Goal: Use online tool/utility: Utilize a website feature to perform a specific function

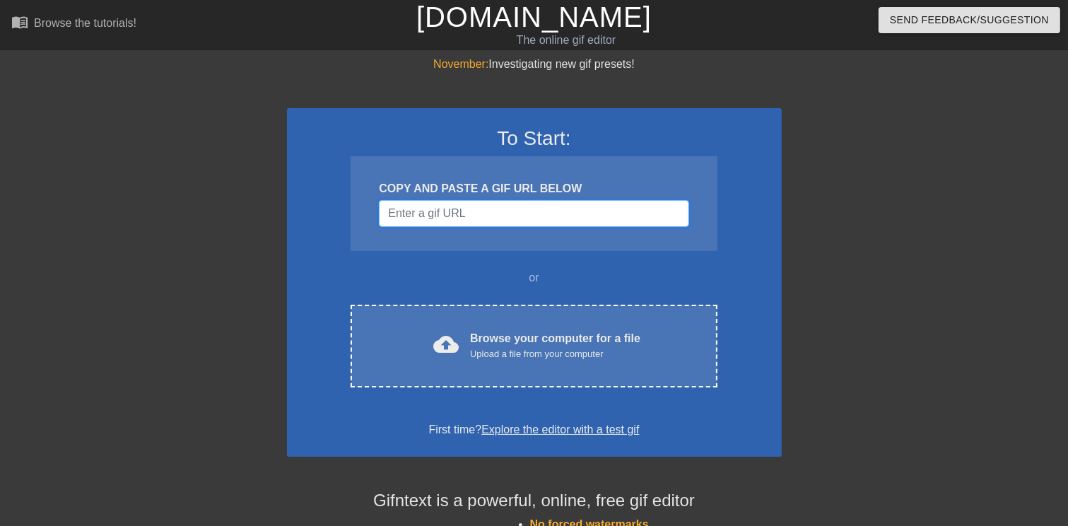
click at [479, 219] on input "Username" at bounding box center [533, 213] width 309 height 27
paste input "[URL][DOMAIN_NAME]"
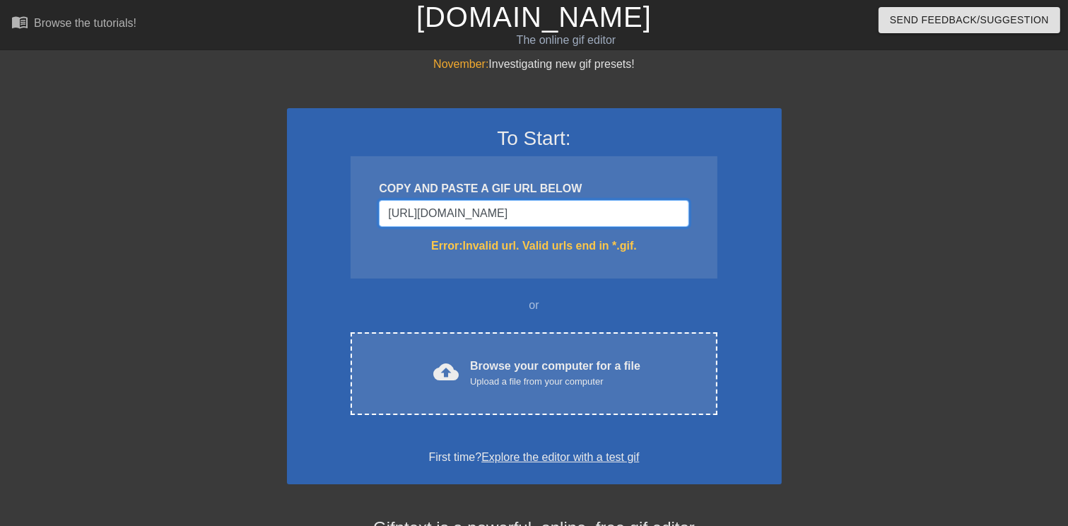
type input "[URL][DOMAIN_NAME]"
drag, startPoint x: 656, startPoint y: 208, endPoint x: 99, endPoint y: 169, distance: 558.8
click at [97, 171] on div "November: Investigating new gif presets! To Start: COPY AND PASTE A GIF URL BEL…" at bounding box center [534, 415] width 1068 height 719
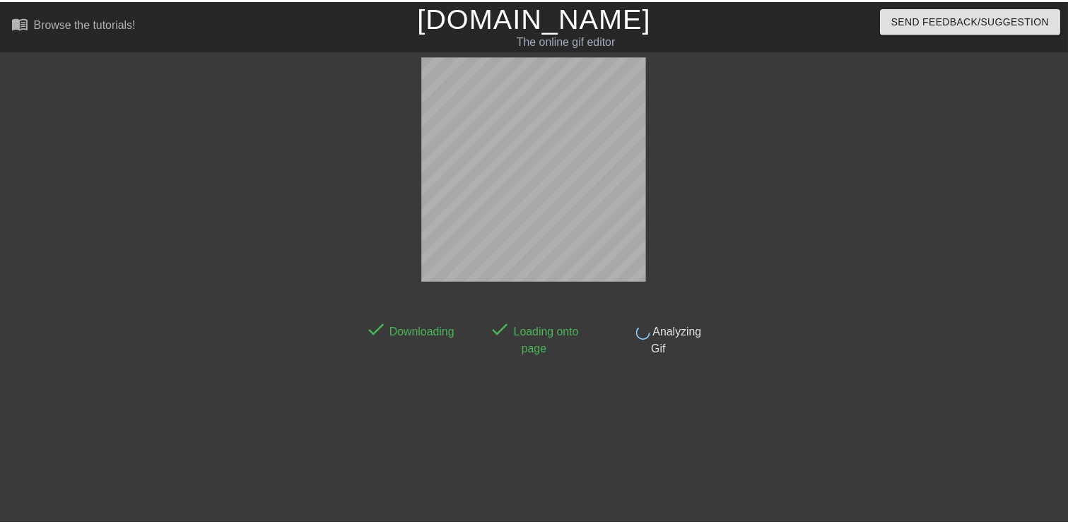
scroll to position [34, 0]
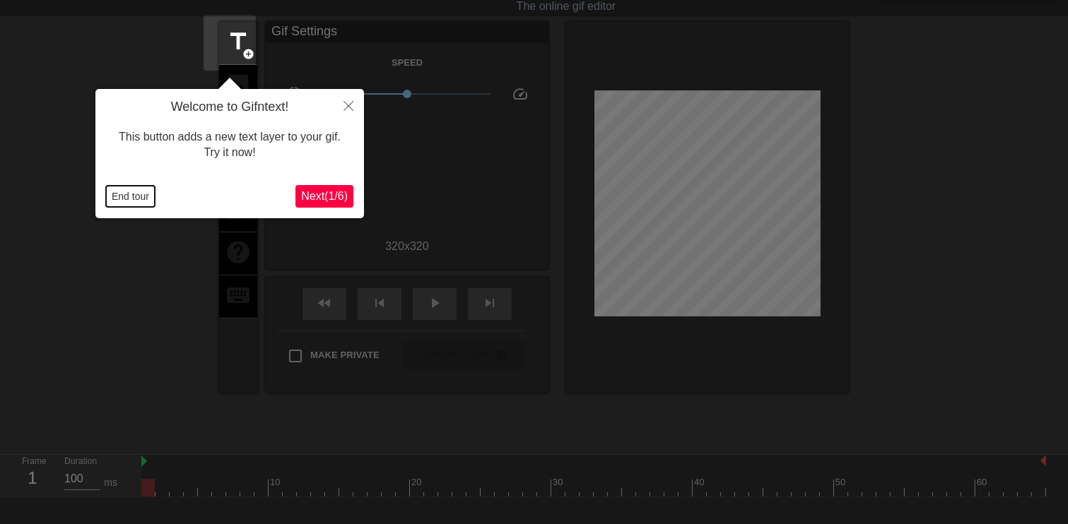
click at [122, 197] on button "End tour" at bounding box center [130, 196] width 49 height 21
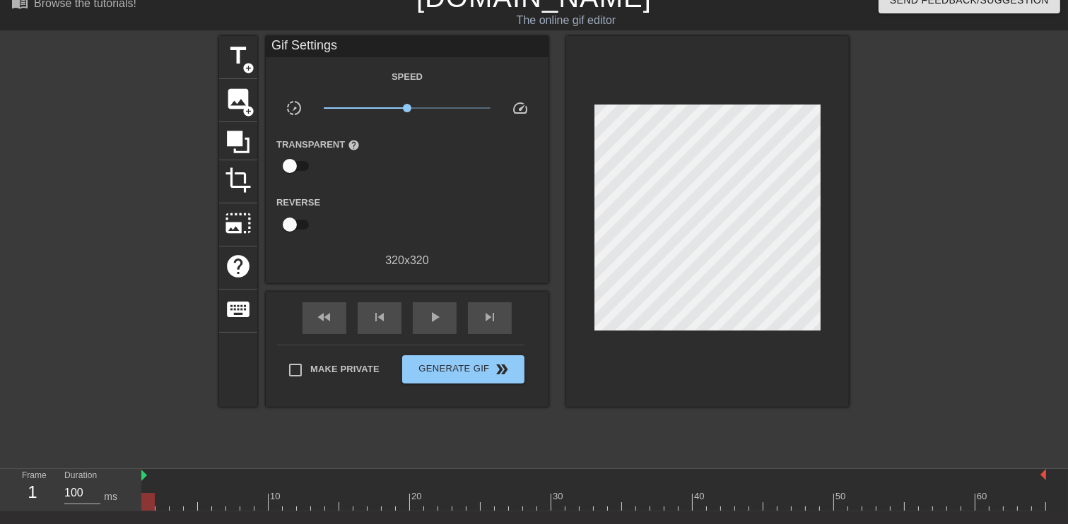
scroll to position [0, 0]
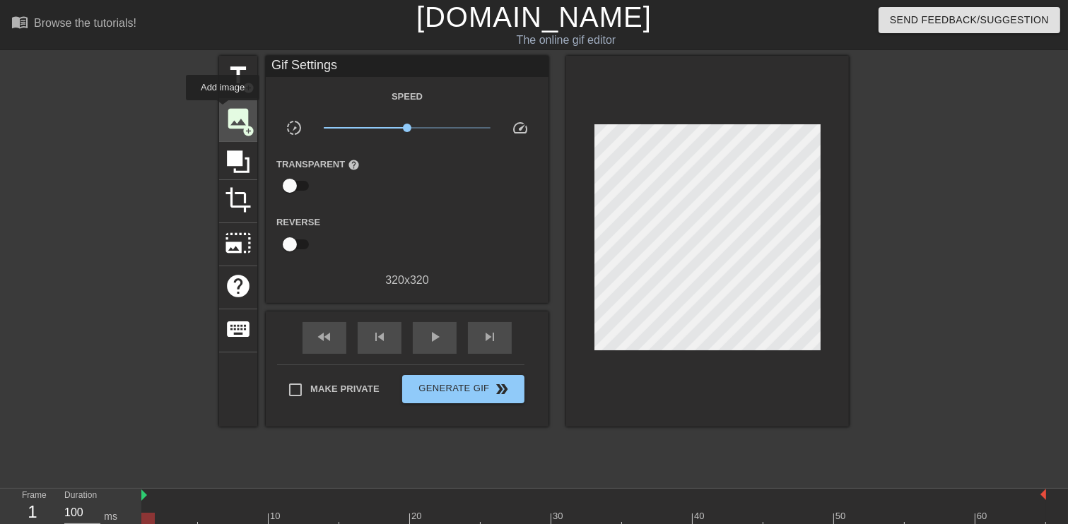
click at [225, 110] on span "image" at bounding box center [238, 118] width 27 height 27
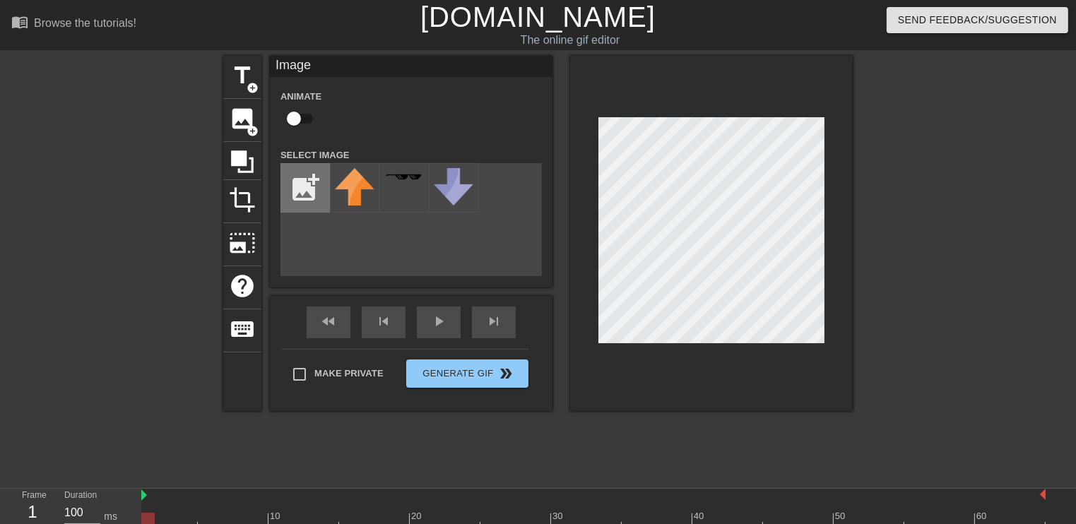
click at [281, 185] on input "file" at bounding box center [305, 188] width 48 height 48
type input "C:\fakepath\Qa8fbrv.png"
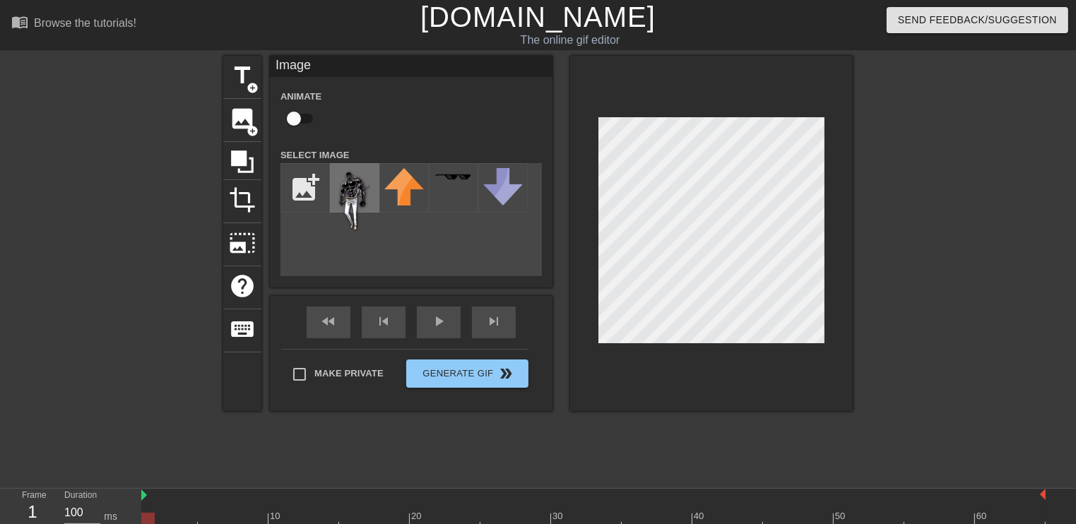
click at [345, 201] on img at bounding box center [355, 201] width 40 height 66
click at [291, 124] on input "checkbox" at bounding box center [294, 118] width 81 height 27
click at [162, 513] on div at bounding box center [593, 522] width 904 height 18
click at [175, 513] on div at bounding box center [593, 522] width 904 height 18
click at [199, 513] on div at bounding box center [593, 522] width 904 height 18
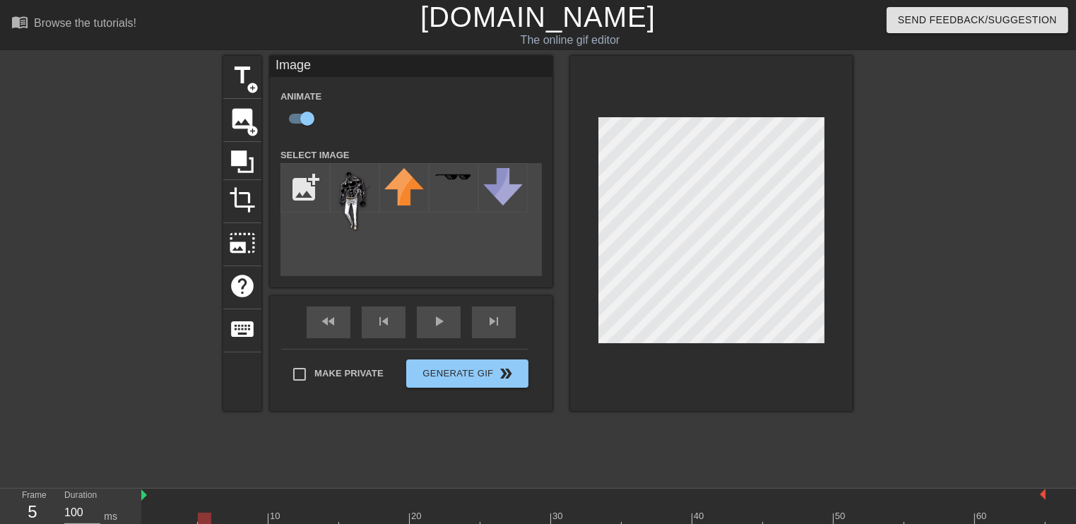
click at [192, 513] on div at bounding box center [593, 522] width 904 height 18
click at [175, 513] on div at bounding box center [593, 522] width 904 height 18
click at [194, 513] on div at bounding box center [593, 522] width 904 height 18
click at [203, 513] on div at bounding box center [593, 522] width 904 height 18
click at [218, 513] on div at bounding box center [593, 522] width 904 height 18
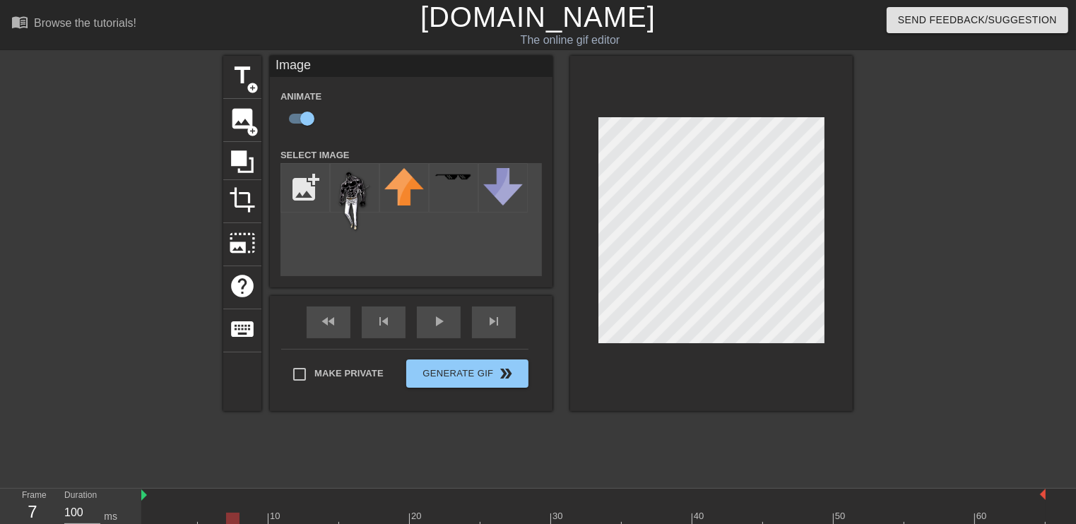
click at [230, 513] on div at bounding box center [593, 522] width 904 height 18
click at [242, 513] on div at bounding box center [593, 522] width 904 height 18
click at [266, 513] on div at bounding box center [593, 522] width 904 height 18
click at [291, 513] on div at bounding box center [593, 522] width 904 height 18
click at [303, 513] on div at bounding box center [593, 522] width 904 height 18
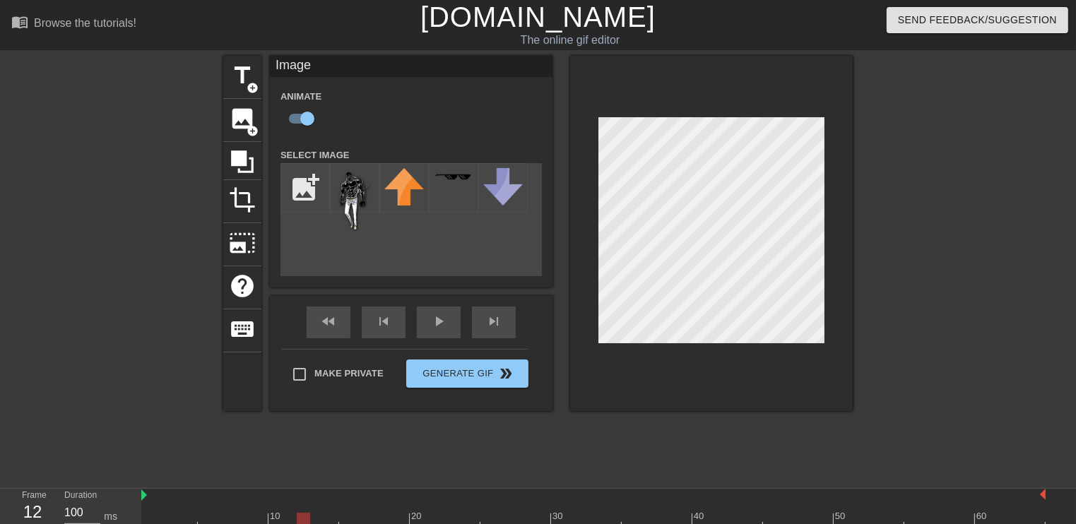
click at [318, 513] on div at bounding box center [593, 522] width 904 height 18
click at [333, 513] on div at bounding box center [593, 522] width 904 height 18
click at [346, 513] on div at bounding box center [593, 522] width 904 height 18
click at [359, 513] on div at bounding box center [593, 522] width 904 height 18
click at [372, 513] on div at bounding box center [593, 522] width 904 height 18
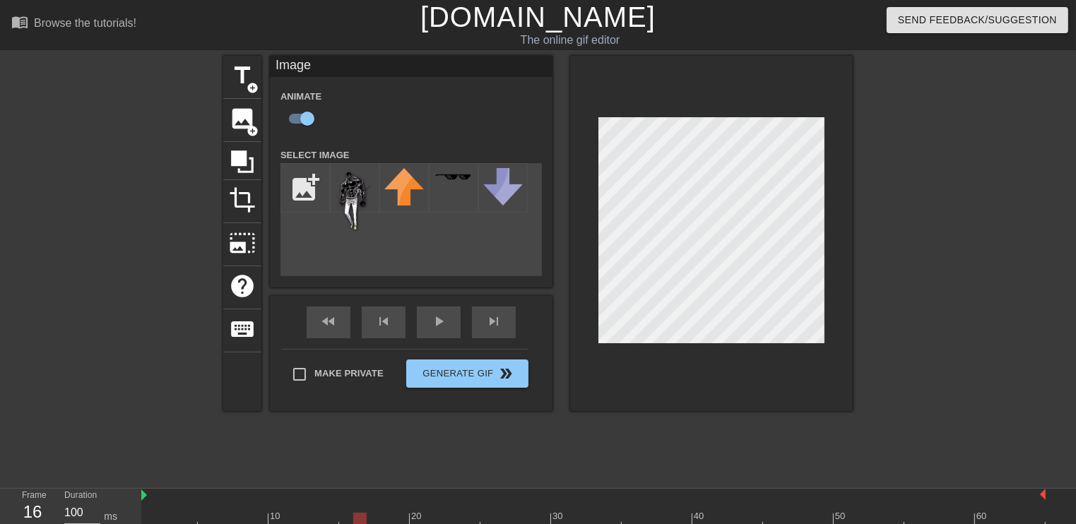
click at [356, 513] on div at bounding box center [593, 522] width 904 height 18
click at [376, 513] on div at bounding box center [593, 522] width 904 height 18
click at [386, 513] on div at bounding box center [593, 522] width 904 height 18
click at [406, 513] on div at bounding box center [593, 522] width 904 height 18
drag, startPoint x: 415, startPoint y: 459, endPoint x: 425, endPoint y: 456, distance: 10.1
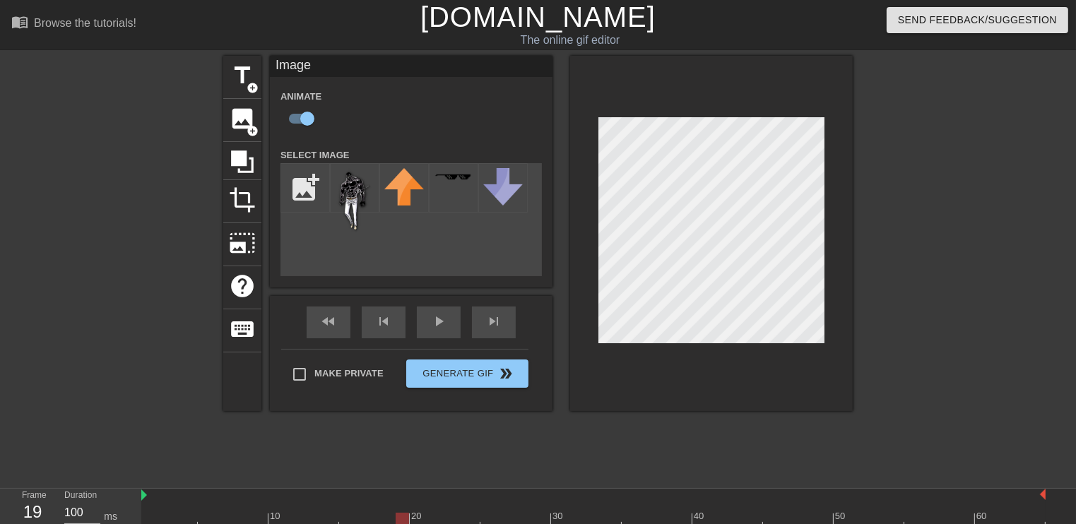
click at [417, 513] on div at bounding box center [593, 522] width 904 height 18
click at [432, 513] on div at bounding box center [593, 522] width 904 height 18
click at [454, 513] on div at bounding box center [593, 522] width 904 height 18
click at [476, 513] on div at bounding box center [593, 522] width 904 height 18
drag, startPoint x: 507, startPoint y: 459, endPoint x: 520, endPoint y: 443, distance: 20.1
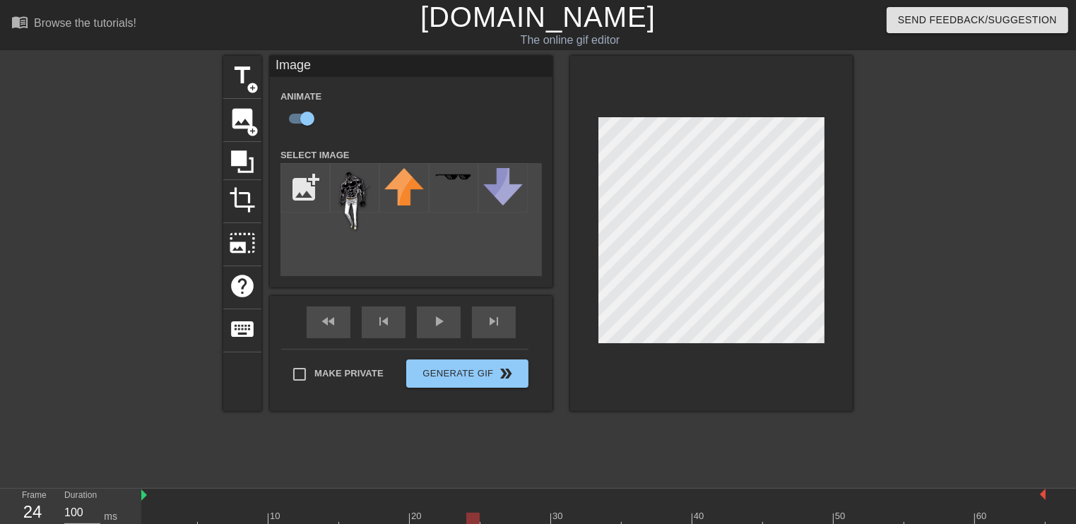
click at [508, 513] on div at bounding box center [593, 522] width 904 height 18
click at [518, 513] on div at bounding box center [593, 522] width 904 height 18
click at [536, 513] on div at bounding box center [593, 522] width 904 height 18
click at [554, 513] on div at bounding box center [593, 522] width 904 height 18
drag, startPoint x: 541, startPoint y: 457, endPoint x: 551, endPoint y: 454, distance: 10.5
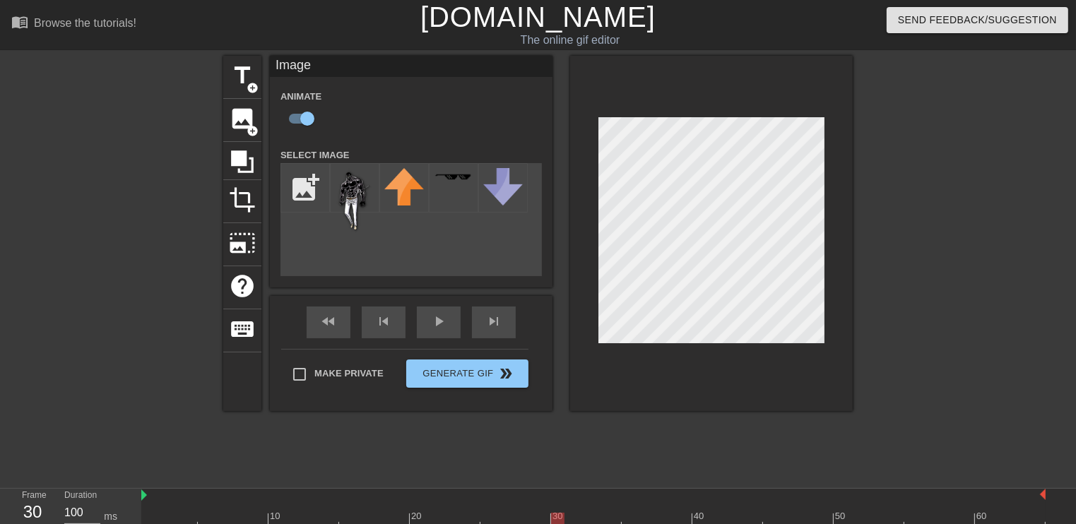
click at [542, 513] on div at bounding box center [593, 522] width 904 height 18
click at [569, 513] on div at bounding box center [593, 522] width 904 height 18
click at [586, 513] on div at bounding box center [593, 522] width 904 height 18
click at [604, 513] on div at bounding box center [593, 522] width 904 height 18
click at [230, 112] on span "image" at bounding box center [242, 118] width 27 height 27
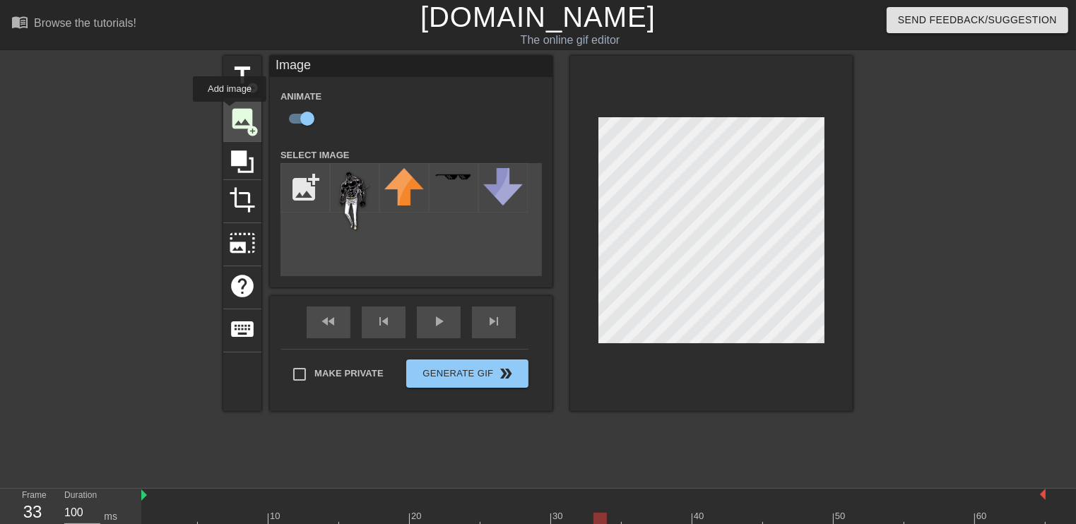
checkbox input "false"
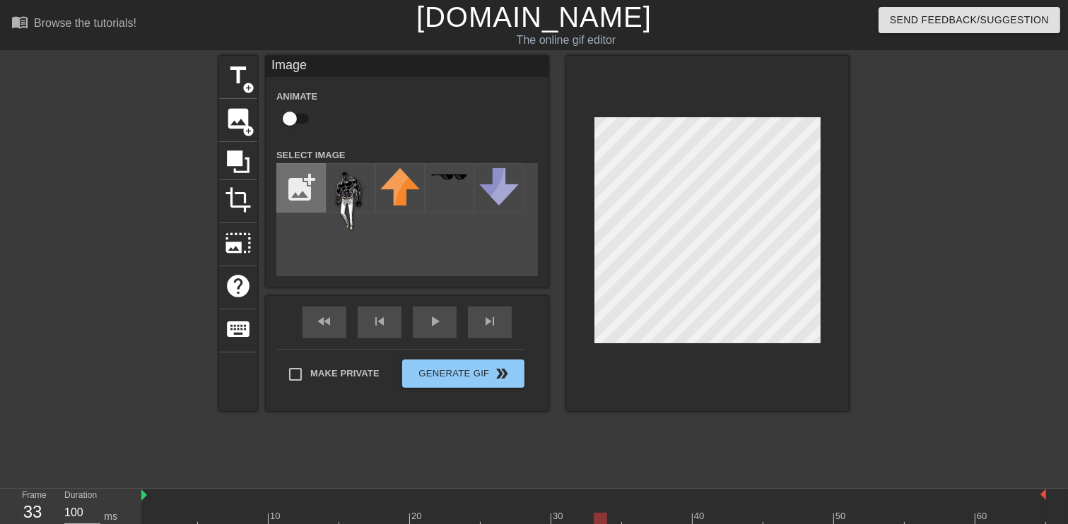
click at [297, 194] on input "file" at bounding box center [301, 188] width 48 height 48
type input "C:\fakepath\H5HpWm3.png"
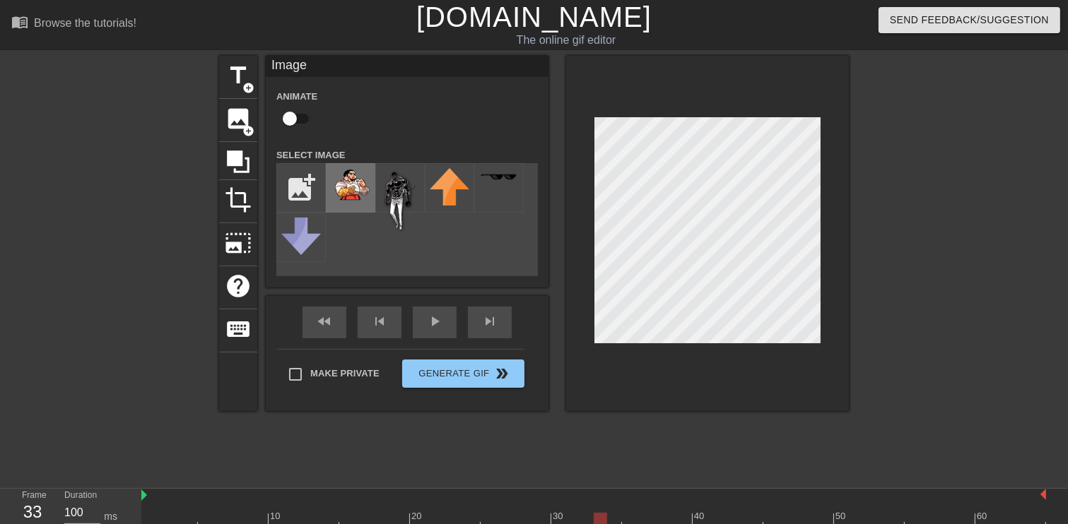
click at [342, 198] on img at bounding box center [351, 184] width 40 height 33
click at [350, 192] on img at bounding box center [351, 184] width 40 height 33
checkbox input "false"
drag, startPoint x: 1045, startPoint y: 514, endPoint x: 601, endPoint y: 516, distance: 443.7
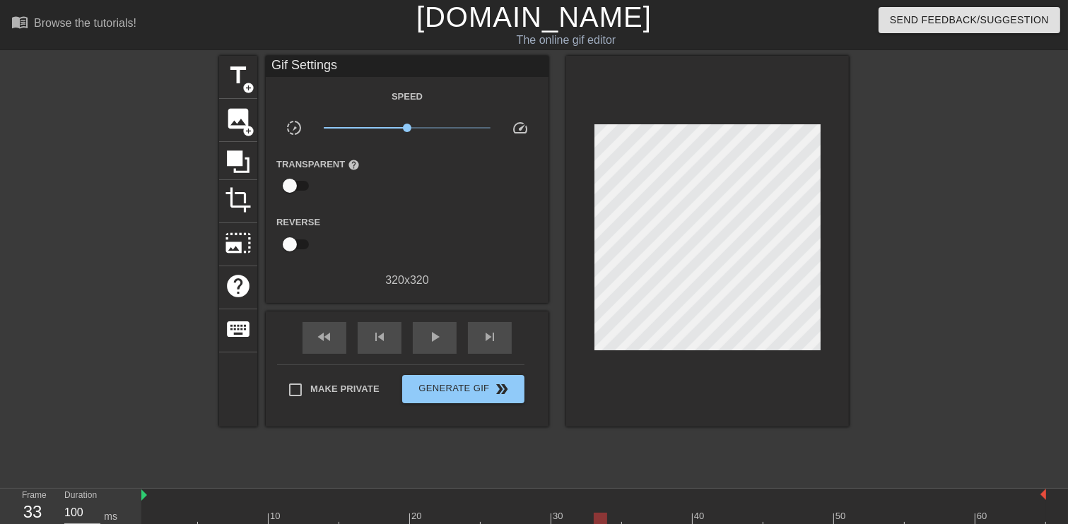
drag, startPoint x: 604, startPoint y: 509, endPoint x: 595, endPoint y: 509, distance: 9.2
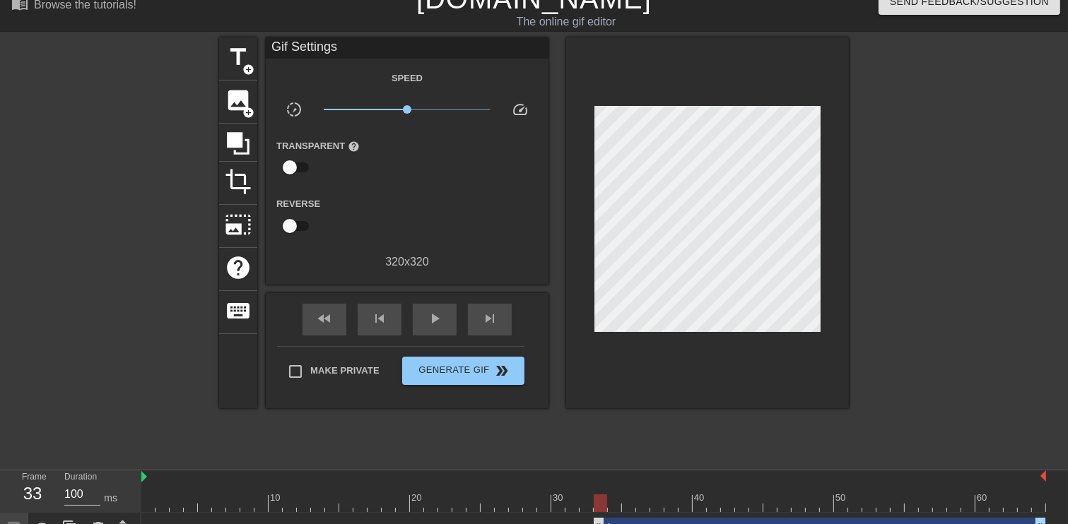
scroll to position [20, 0]
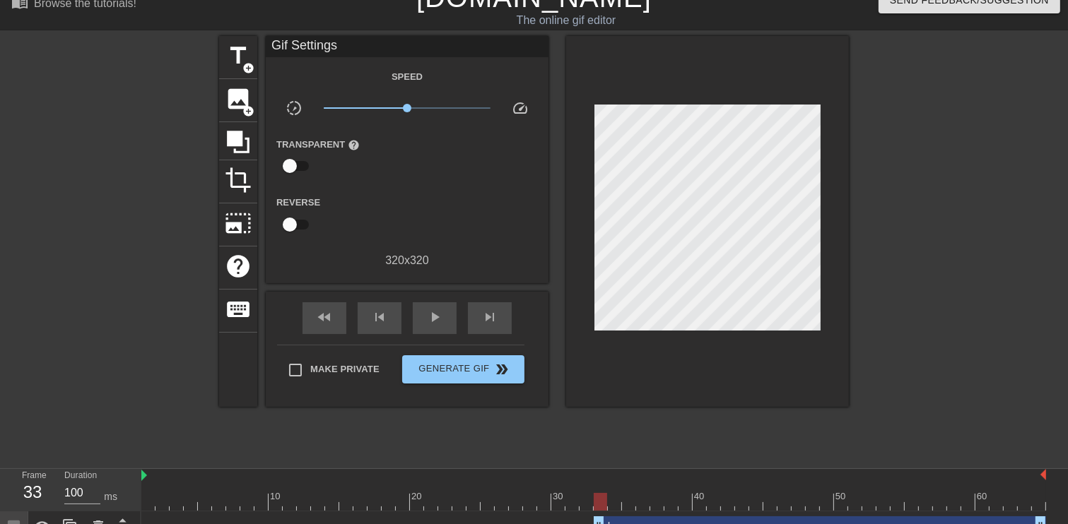
drag, startPoint x: 599, startPoint y: 471, endPoint x: 609, endPoint y: 471, distance: 9.9
drag, startPoint x: 606, startPoint y: 475, endPoint x: 599, endPoint y: 474, distance: 7.1
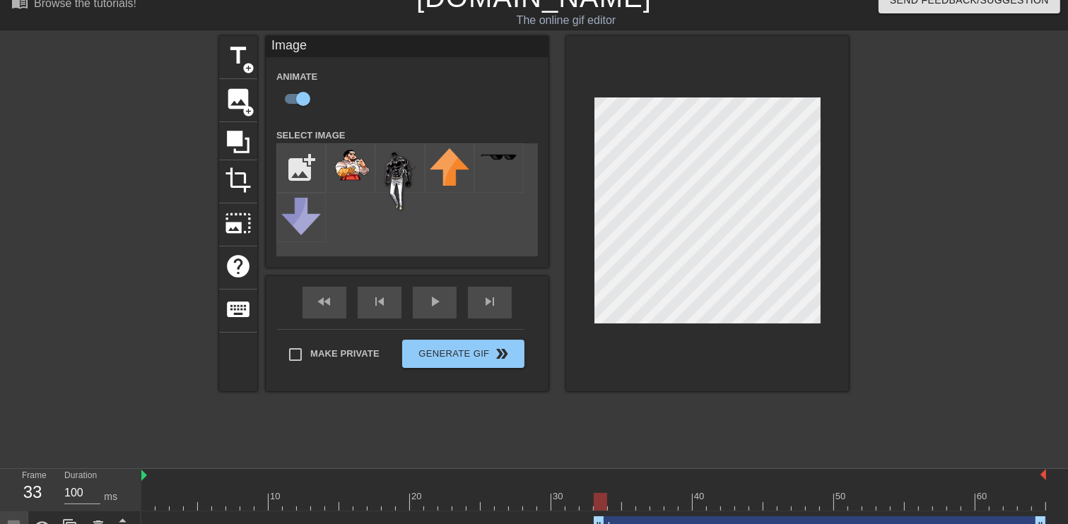
scroll to position [5, 0]
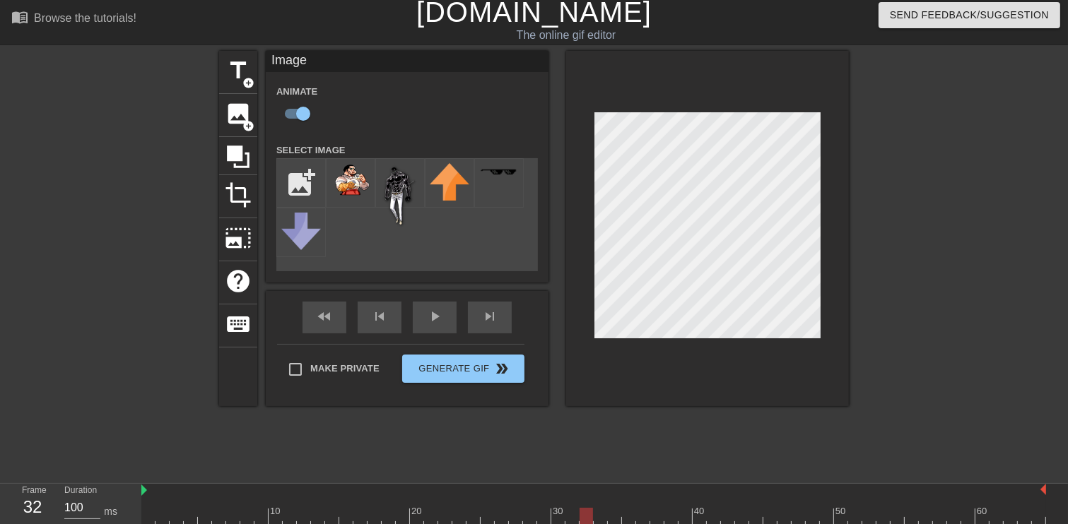
drag, startPoint x: 603, startPoint y: 510, endPoint x: 593, endPoint y: 507, distance: 10.5
click at [599, 508] on div at bounding box center [593, 517] width 904 height 18
checkbox input "false"
click at [292, 113] on input "checkbox" at bounding box center [289, 113] width 81 height 27
checkbox input "true"
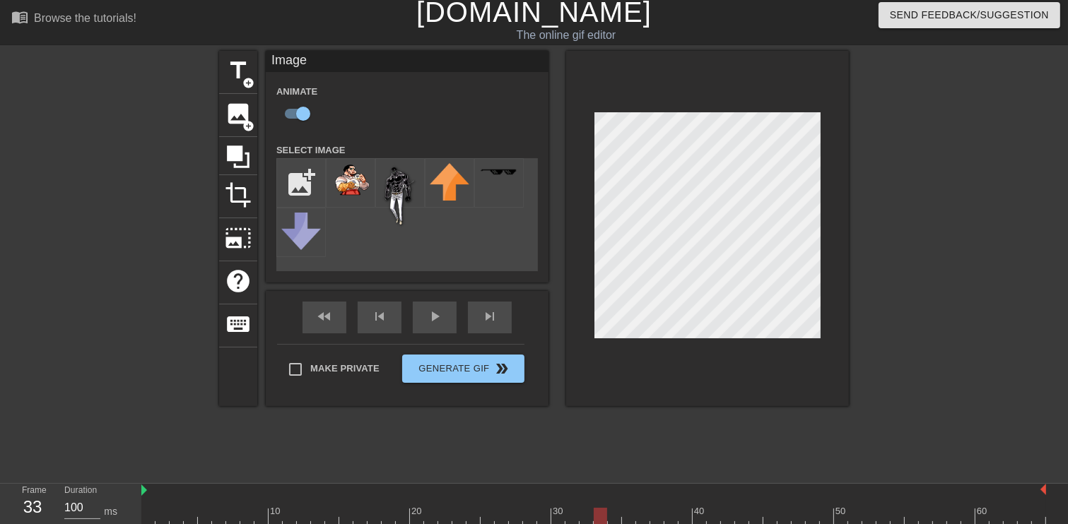
click at [616, 508] on div at bounding box center [593, 517] width 904 height 18
click at [630, 508] on div at bounding box center [593, 517] width 904 height 18
click at [650, 508] on div at bounding box center [593, 517] width 904 height 18
click at [683, 484] on div "10 20 30 40 50 60" at bounding box center [593, 505] width 904 height 42
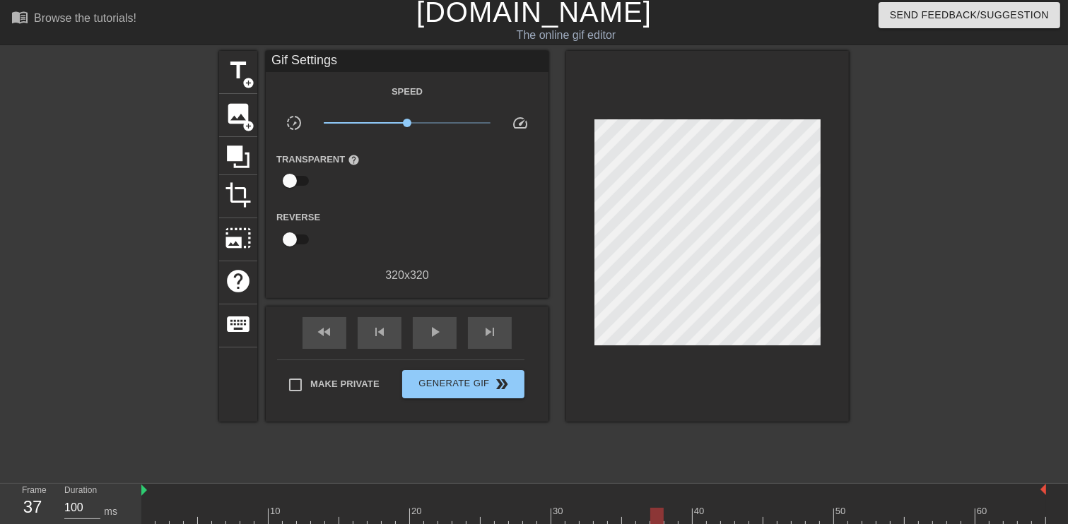
click at [675, 508] on div at bounding box center [593, 517] width 904 height 18
drag, startPoint x: 1039, startPoint y: 492, endPoint x: 601, endPoint y: 499, distance: 438.8
click at [613, 508] on div at bounding box center [593, 517] width 904 height 18
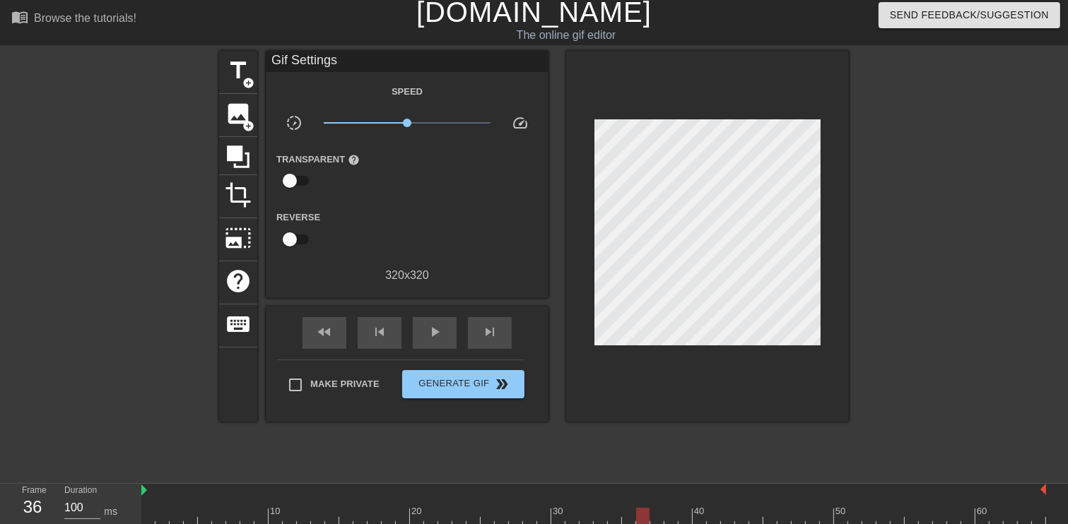
click at [649, 508] on div at bounding box center [593, 517] width 904 height 18
click at [658, 508] on div at bounding box center [593, 517] width 904 height 18
click at [673, 508] on div at bounding box center [593, 517] width 904 height 18
click at [682, 508] on div at bounding box center [593, 517] width 904 height 18
click at [699, 508] on div at bounding box center [593, 517] width 904 height 18
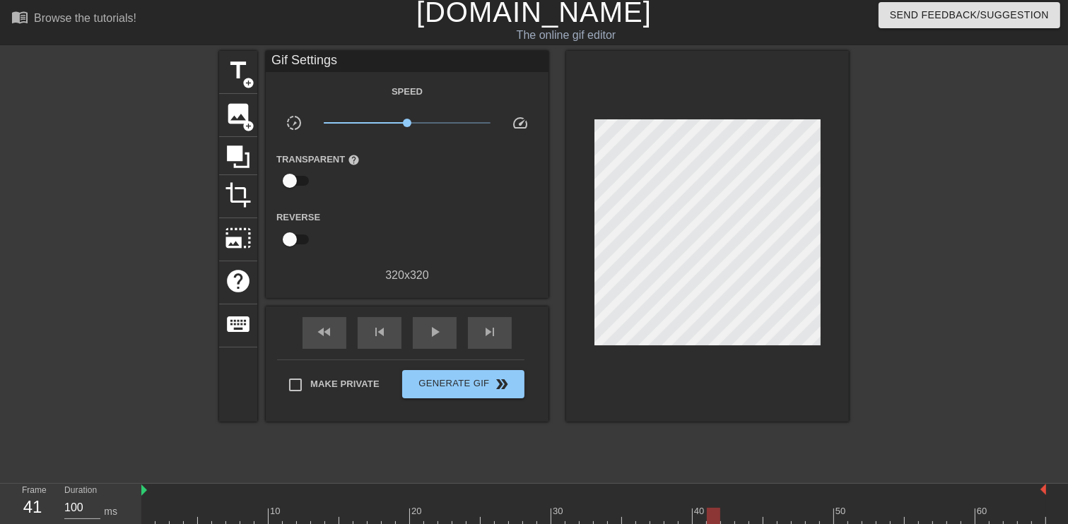
click at [714, 508] on div at bounding box center [593, 517] width 904 height 18
click at [660, 508] on div at bounding box center [593, 517] width 904 height 18
click at [681, 508] on div at bounding box center [593, 517] width 904 height 18
click at [673, 508] on div at bounding box center [593, 517] width 904 height 18
click at [690, 508] on div at bounding box center [593, 517] width 904 height 18
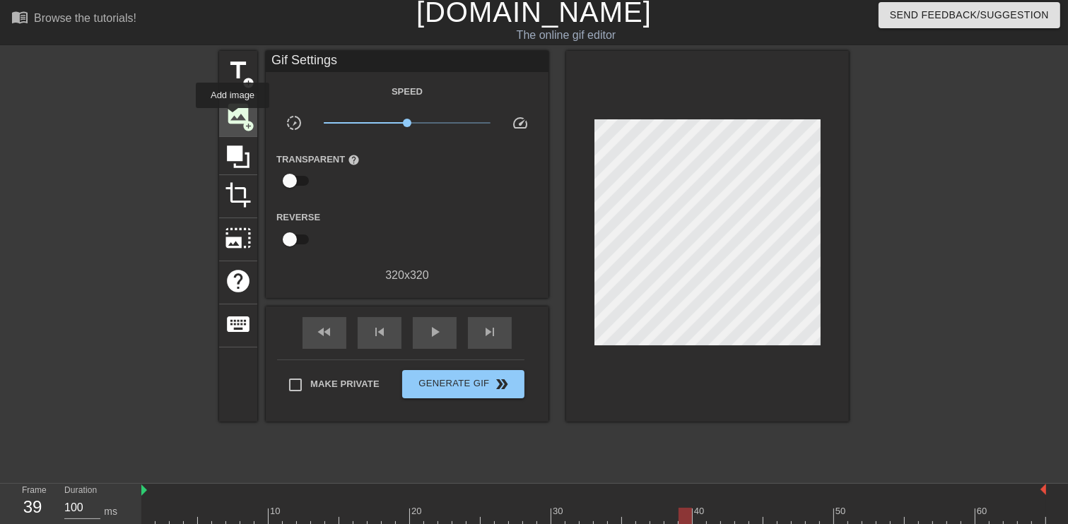
click at [232, 118] on span "image" at bounding box center [238, 113] width 27 height 27
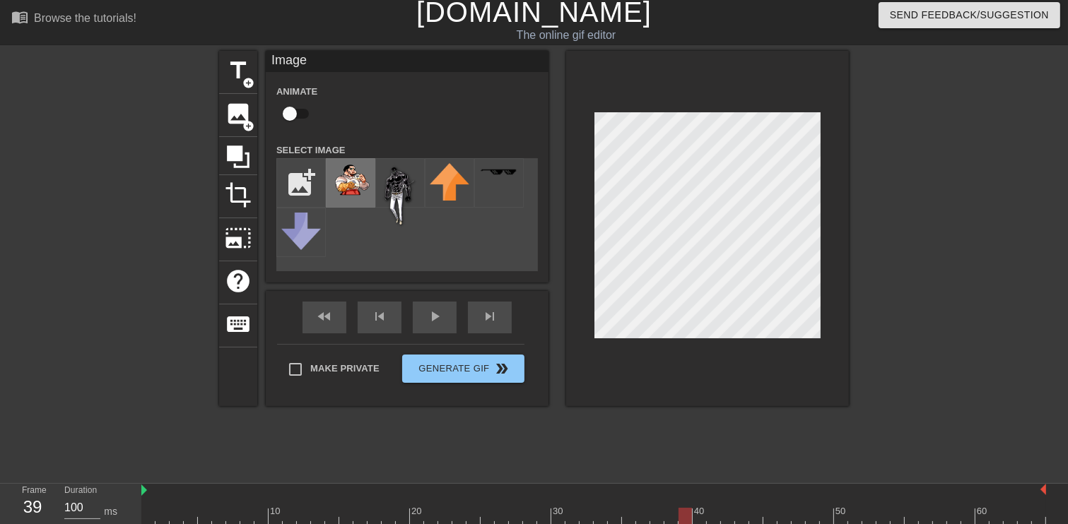
click at [350, 179] on img at bounding box center [351, 179] width 40 height 33
click at [695, 508] on div at bounding box center [593, 517] width 904 height 18
click at [711, 508] on div at bounding box center [593, 517] width 904 height 18
click at [739, 508] on div at bounding box center [593, 517] width 904 height 18
click at [786, 508] on div at bounding box center [593, 517] width 904 height 18
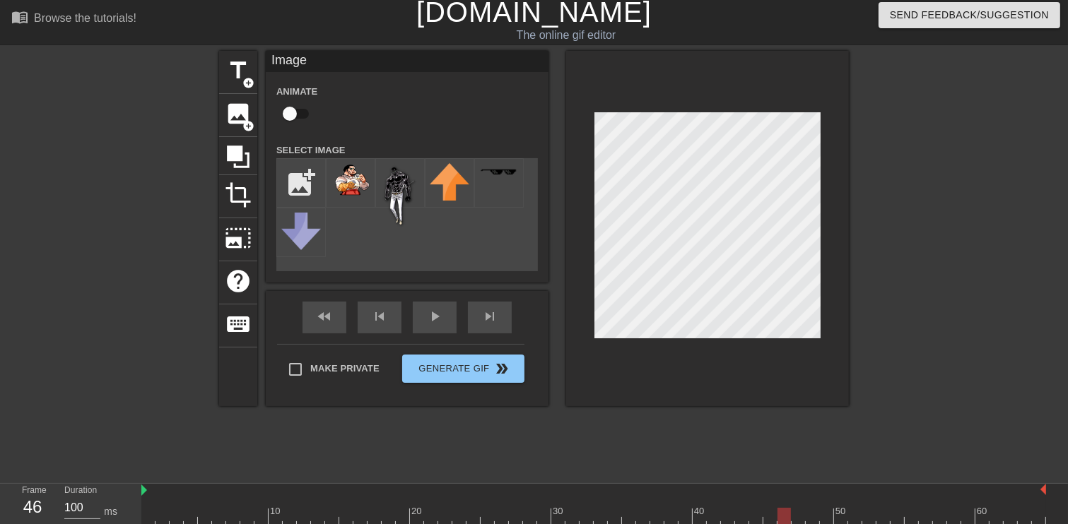
click at [820, 508] on div at bounding box center [593, 517] width 904 height 18
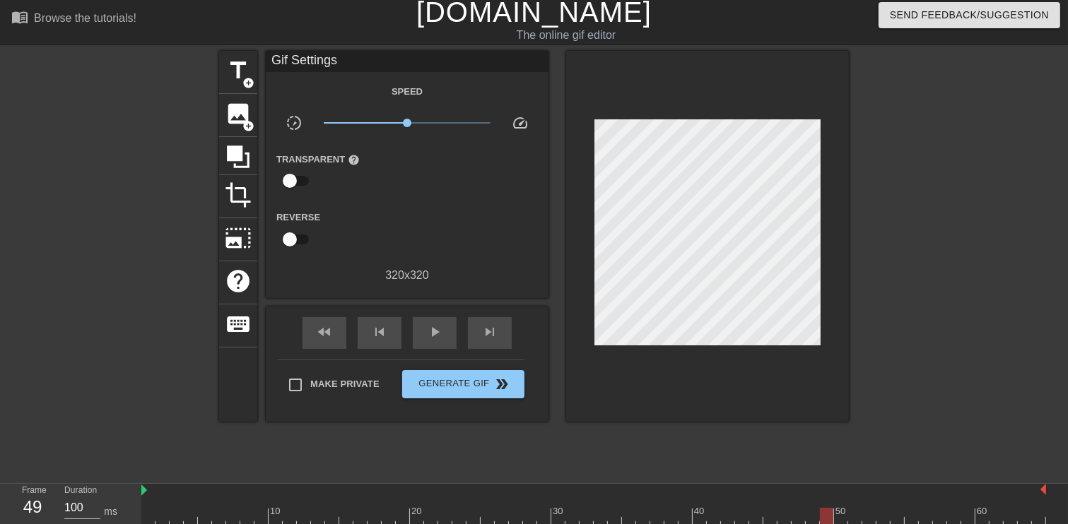
click at [853, 508] on div at bounding box center [593, 517] width 904 height 18
click at [895, 508] on div at bounding box center [593, 517] width 904 height 18
click at [938, 508] on div at bounding box center [593, 517] width 904 height 18
click at [978, 508] on div at bounding box center [593, 517] width 904 height 18
click at [988, 508] on div at bounding box center [981, 517] width 13 height 18
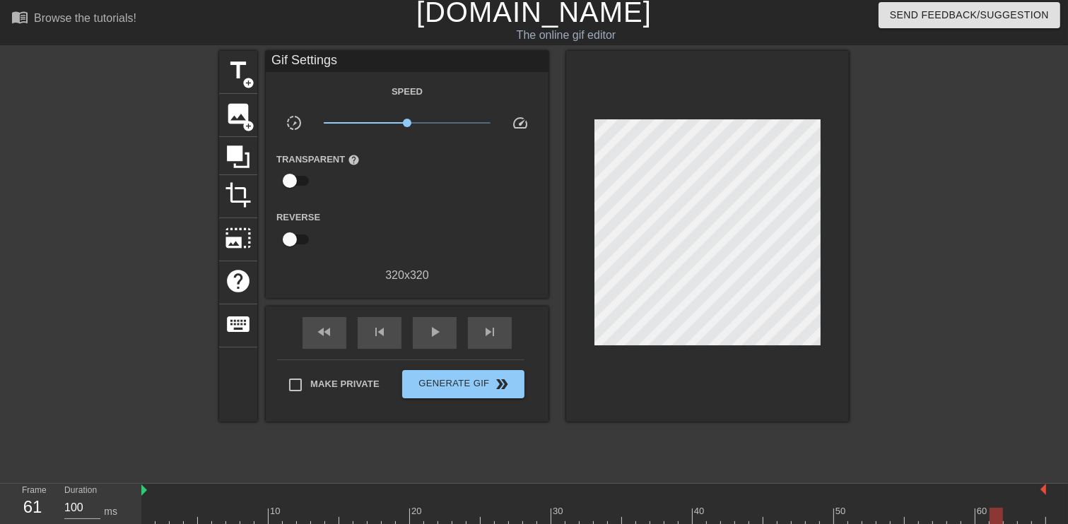
click at [1003, 508] on div at bounding box center [593, 517] width 904 height 18
click at [1020, 508] on div at bounding box center [593, 517] width 904 height 18
click at [1033, 508] on div at bounding box center [593, 517] width 904 height 18
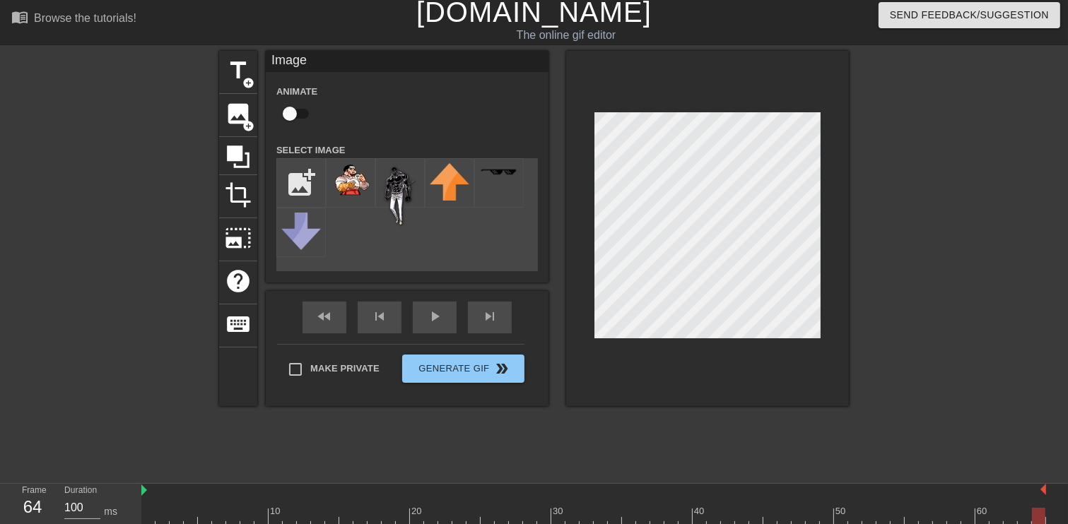
click at [684, 508] on div at bounding box center [593, 517] width 904 height 18
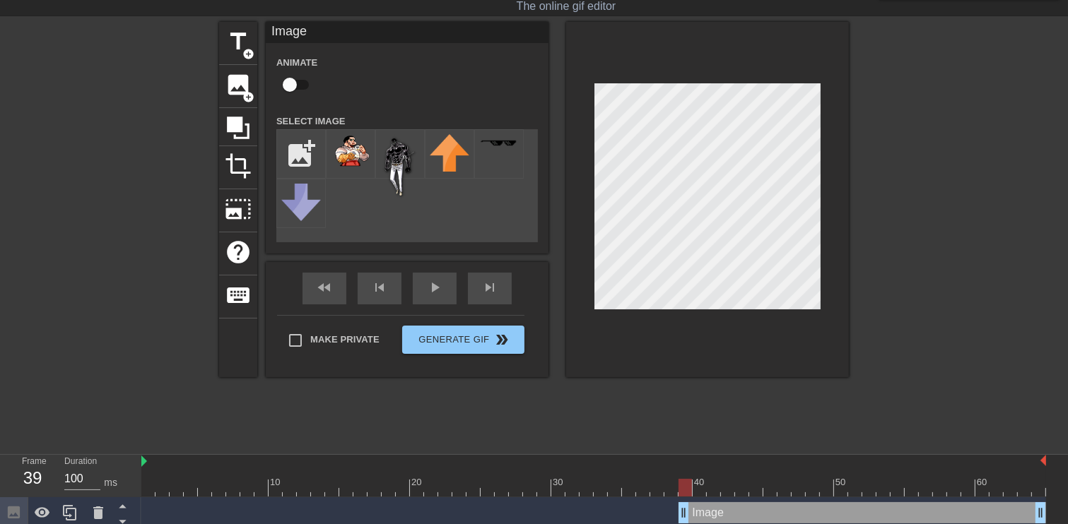
scroll to position [37, 0]
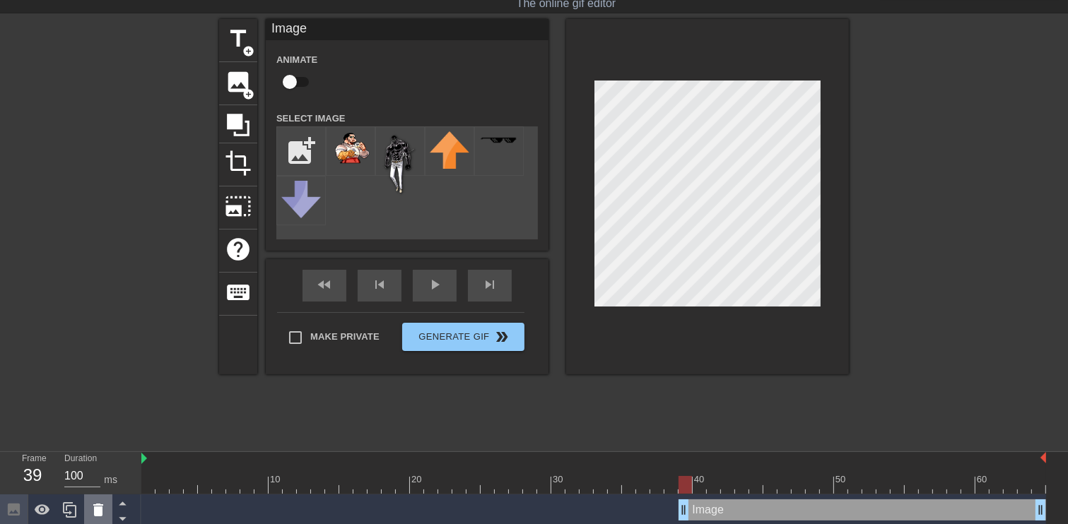
click at [100, 504] on icon at bounding box center [98, 510] width 10 height 13
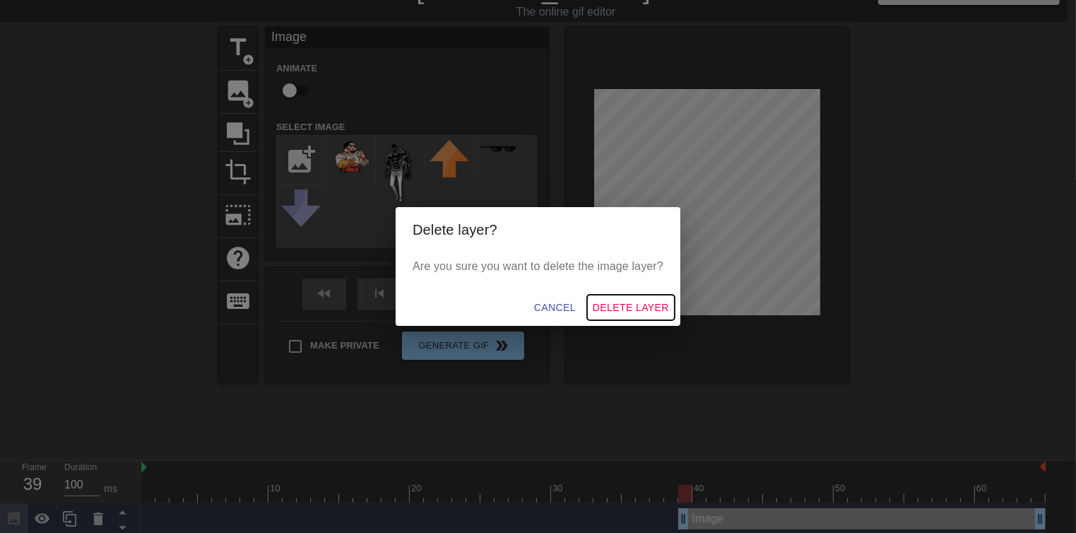
click at [644, 310] on span "Delete Layer" at bounding box center [631, 308] width 76 height 18
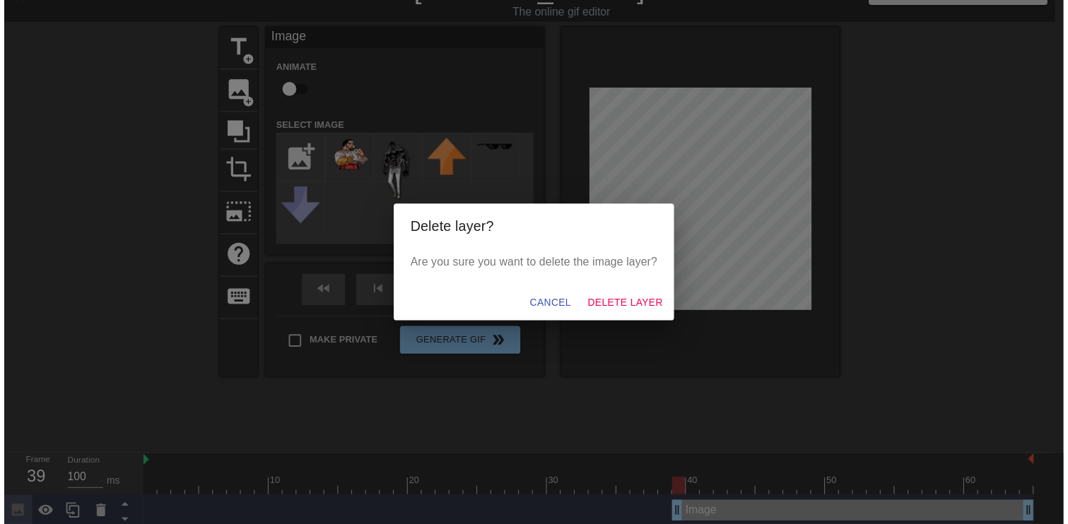
scroll to position [20, 0]
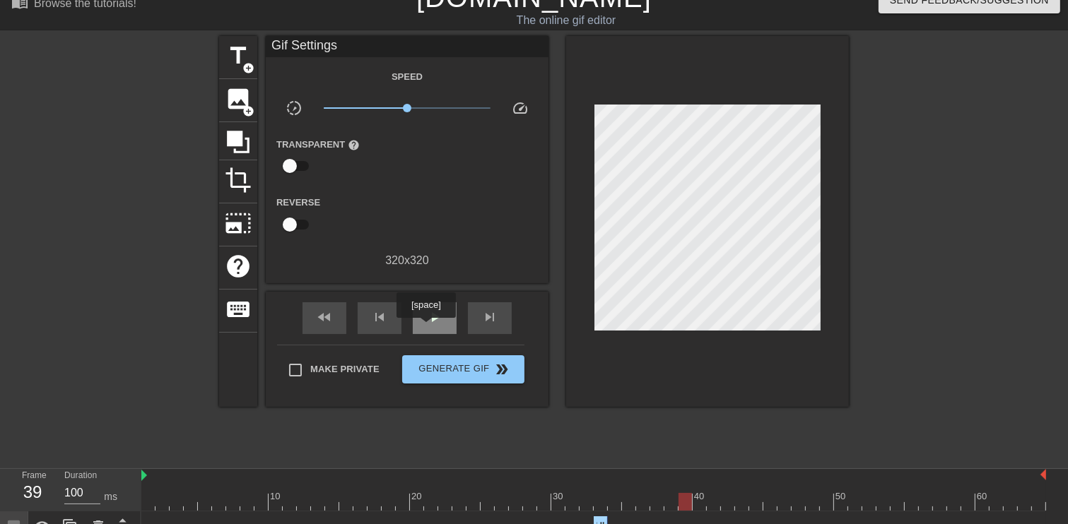
click at [425, 328] on div "play_arrow" at bounding box center [435, 318] width 44 height 32
click at [427, 325] on div "pause" at bounding box center [435, 318] width 44 height 32
click at [150, 493] on div at bounding box center [593, 502] width 904 height 18
drag, startPoint x: 146, startPoint y: 498, endPoint x: 155, endPoint y: 500, distance: 10.0
click at [175, 493] on div at bounding box center [593, 502] width 904 height 18
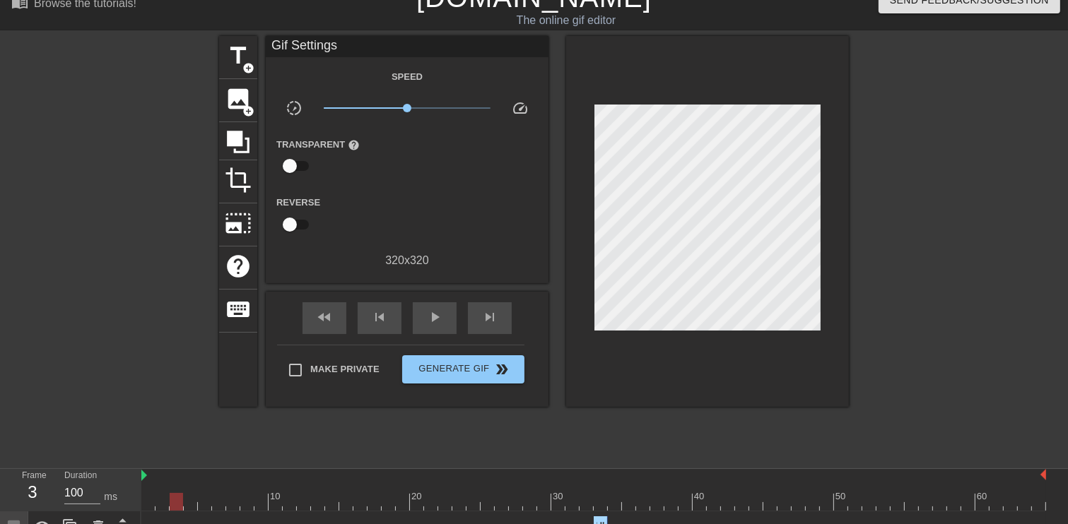
click at [187, 493] on div at bounding box center [593, 502] width 904 height 18
click at [178, 493] on div at bounding box center [593, 502] width 904 height 18
drag, startPoint x: 160, startPoint y: 503, endPoint x: 181, endPoint y: 506, distance: 20.7
click at [184, 493] on div at bounding box center [593, 502] width 904 height 18
click at [175, 493] on div at bounding box center [593, 502] width 904 height 18
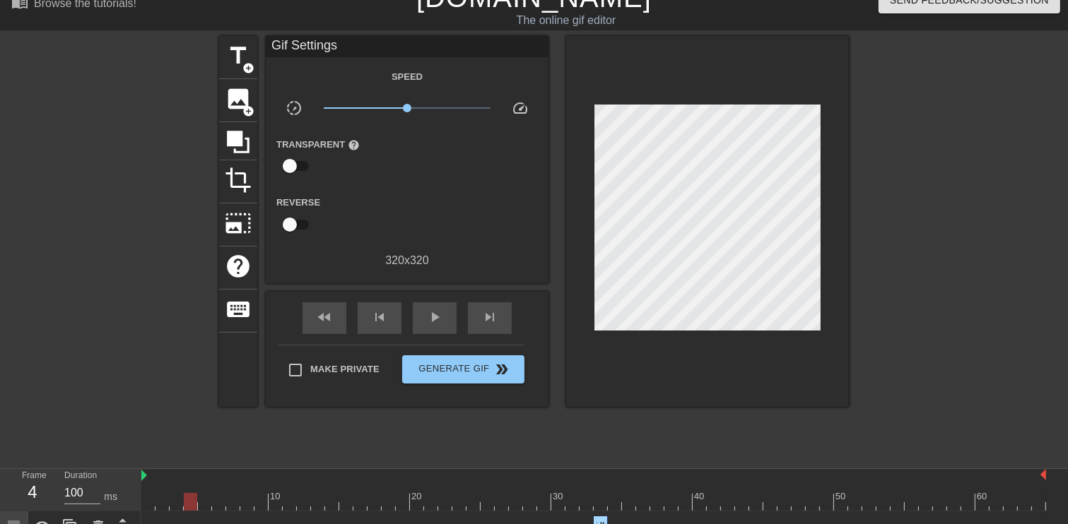
drag, startPoint x: 171, startPoint y: 509, endPoint x: 182, endPoint y: 510, distance: 11.4
click at [179, 493] on div at bounding box center [593, 502] width 904 height 18
click at [145, 493] on div at bounding box center [593, 502] width 904 height 18
click at [426, 313] on span "play_arrow" at bounding box center [434, 317] width 17 height 17
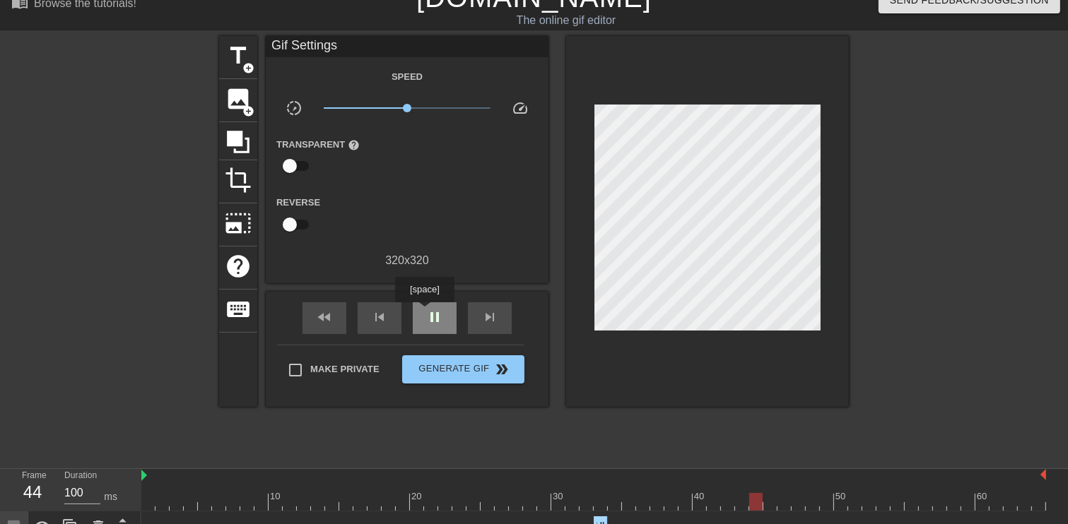
click at [426, 312] on span "pause" at bounding box center [434, 317] width 17 height 17
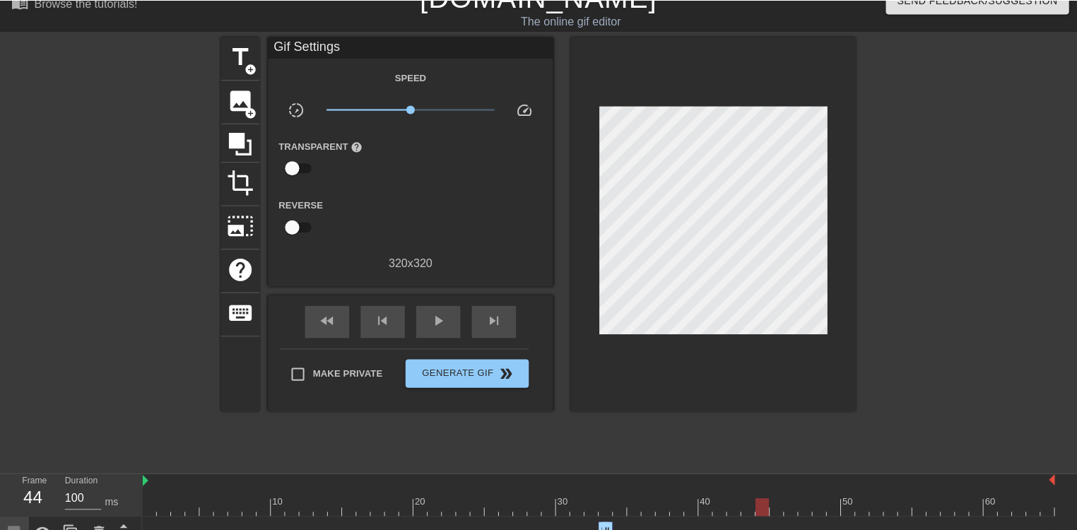
scroll to position [13, 0]
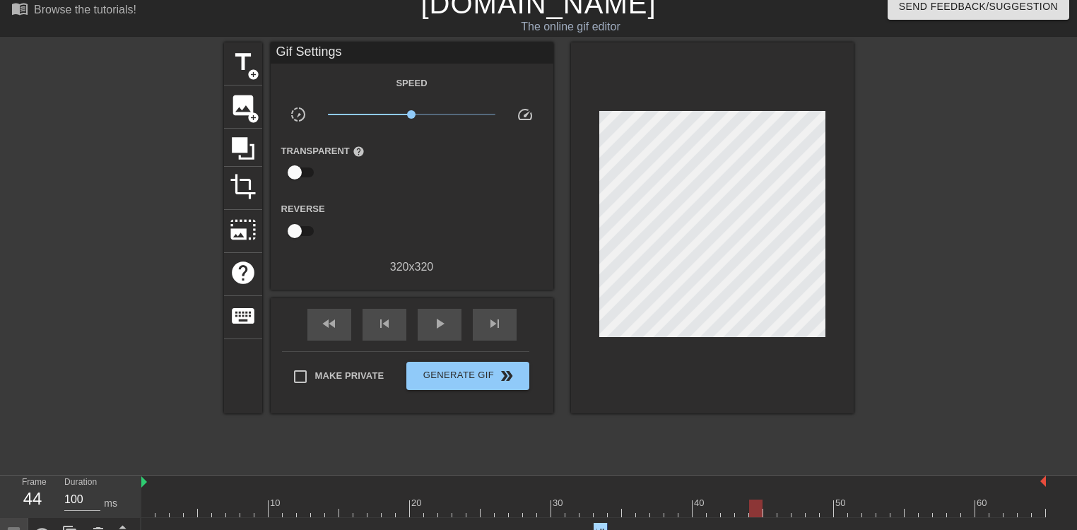
click at [586, 500] on div at bounding box center [593, 509] width 904 height 18
click at [598, 500] on div at bounding box center [593, 509] width 904 height 18
click at [589, 500] on div at bounding box center [593, 509] width 904 height 18
click at [571, 500] on div at bounding box center [593, 509] width 904 height 18
click at [556, 500] on div at bounding box center [593, 509] width 904 height 18
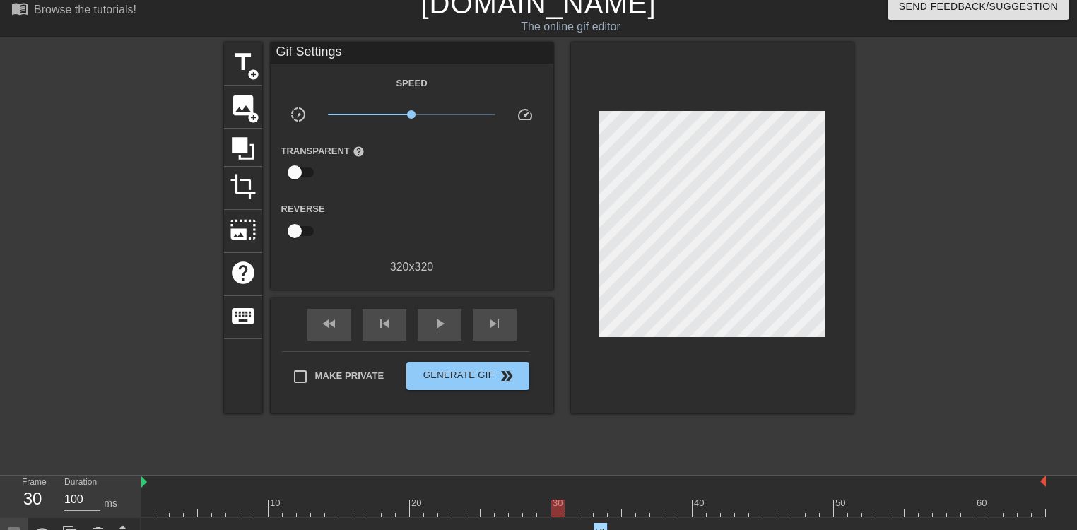
click at [509, 500] on div at bounding box center [593, 509] width 904 height 18
click at [484, 500] on div at bounding box center [593, 509] width 904 height 18
drag, startPoint x: 517, startPoint y: 453, endPoint x: 525, endPoint y: 453, distance: 7.8
click at [517, 500] on div at bounding box center [593, 509] width 904 height 18
click at [545, 500] on div at bounding box center [593, 509] width 904 height 18
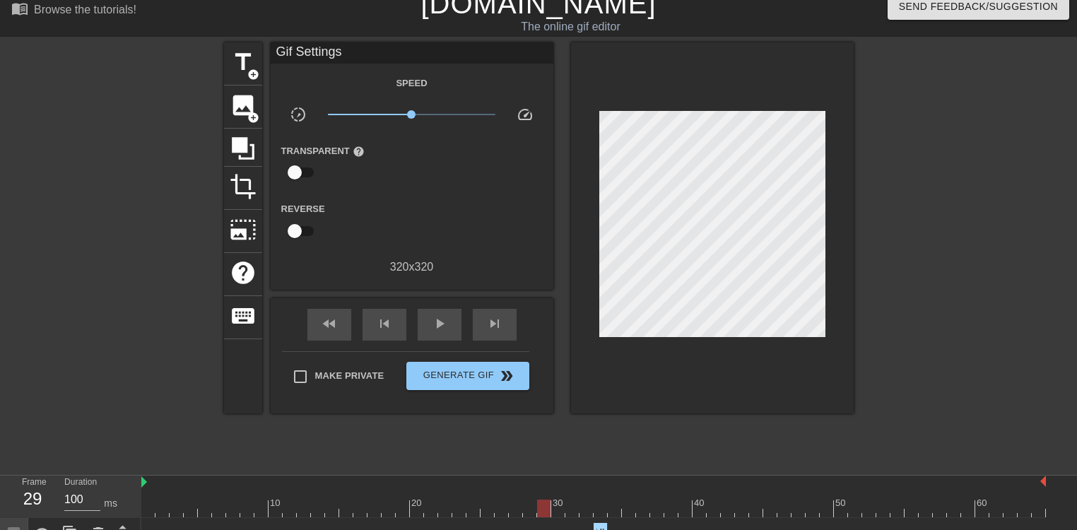
click at [562, 500] on div at bounding box center [593, 509] width 904 height 18
click at [574, 500] on div at bounding box center [593, 509] width 904 height 18
click at [526, 500] on div at bounding box center [593, 509] width 904 height 18
click at [593, 500] on div at bounding box center [593, 509] width 904 height 18
click at [602, 500] on div at bounding box center [593, 509] width 904 height 18
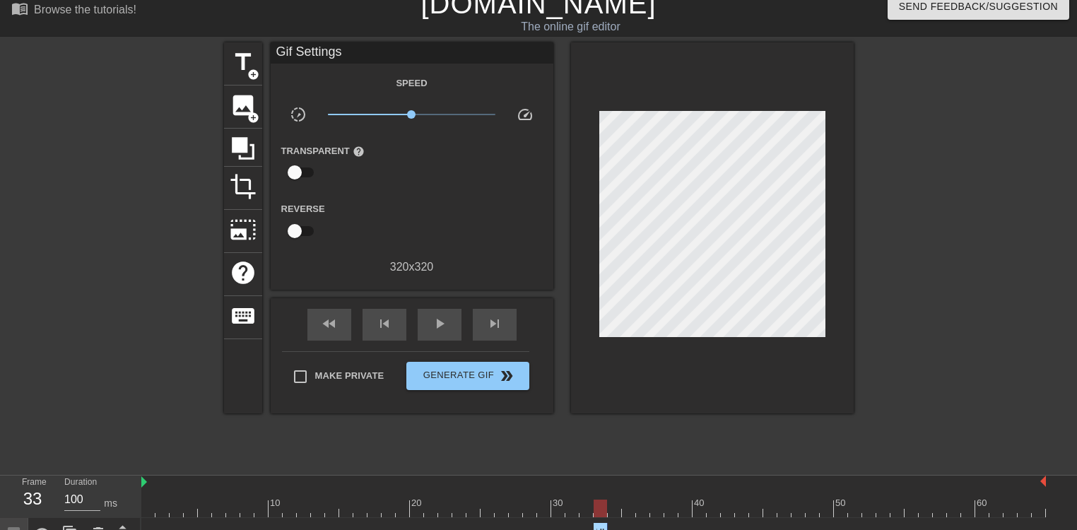
click at [618, 500] on div at bounding box center [593, 509] width 904 height 18
click at [631, 500] on div at bounding box center [593, 509] width 904 height 18
click at [643, 500] on div at bounding box center [593, 509] width 904 height 18
click at [663, 500] on div at bounding box center [593, 509] width 904 height 18
click at [677, 500] on div at bounding box center [593, 509] width 904 height 18
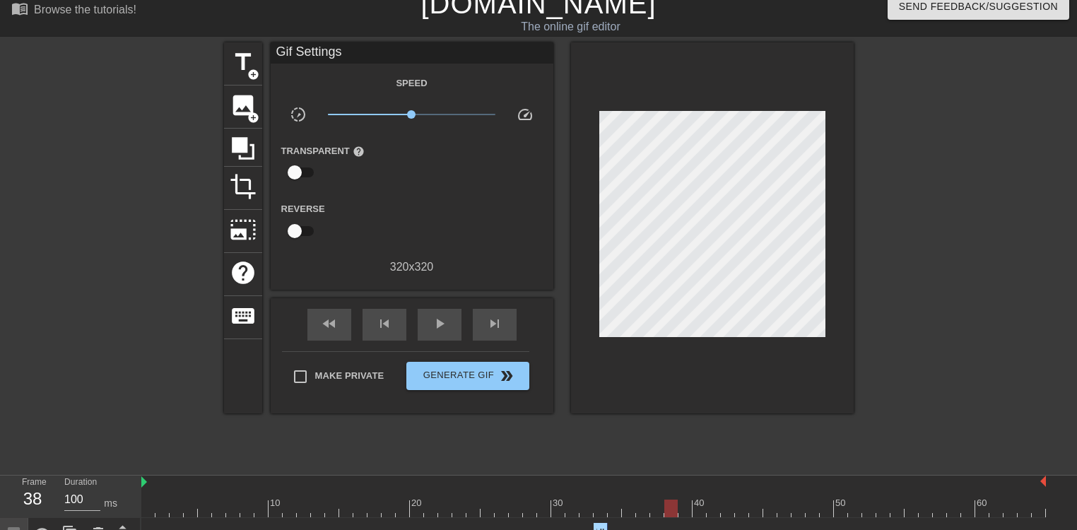
click at [695, 500] on div at bounding box center [593, 509] width 904 height 18
click at [235, 105] on span "image" at bounding box center [243, 105] width 27 height 27
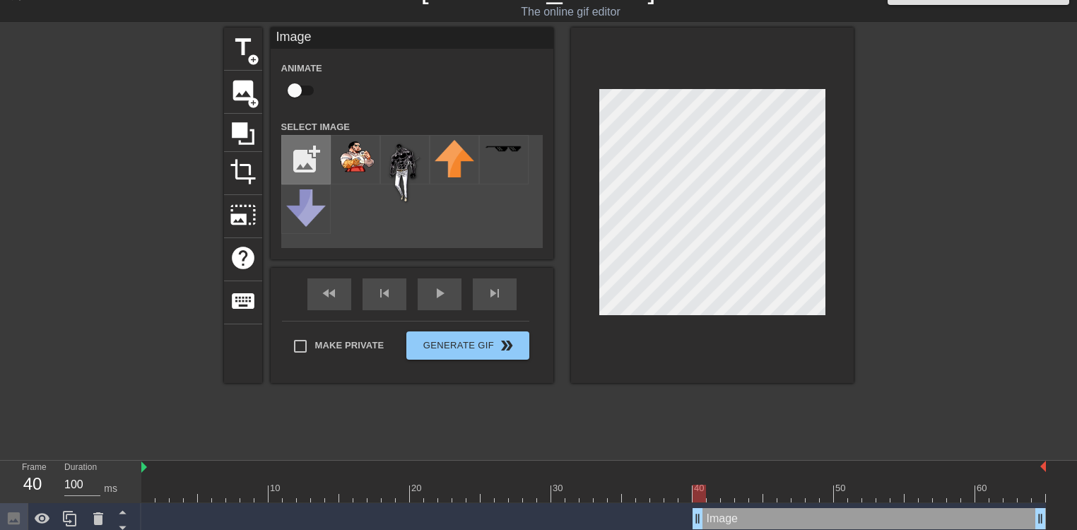
click at [314, 153] on input "file" at bounding box center [306, 160] width 48 height 48
type input "C:\fakepath\fratze.png"
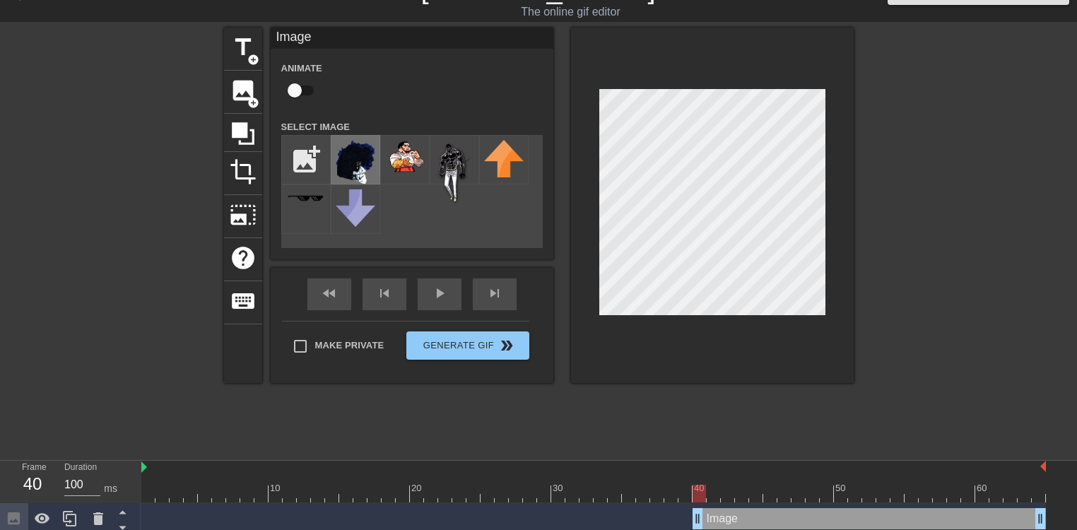
click at [353, 167] on img at bounding box center [356, 162] width 40 height 45
click at [297, 93] on input "checkbox" at bounding box center [294, 90] width 81 height 27
checkbox input "true"
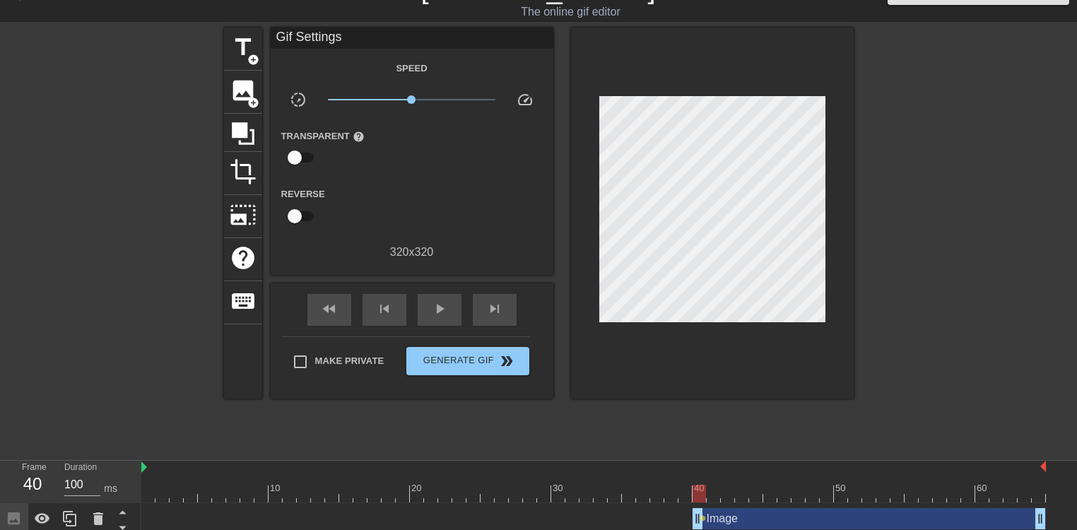
click at [711, 485] on div at bounding box center [593, 494] width 904 height 18
click at [726, 485] on div at bounding box center [593, 494] width 904 height 18
click at [735, 485] on div at bounding box center [593, 494] width 904 height 18
click at [757, 485] on div at bounding box center [593, 494] width 904 height 18
click at [769, 485] on div at bounding box center [593, 494] width 904 height 18
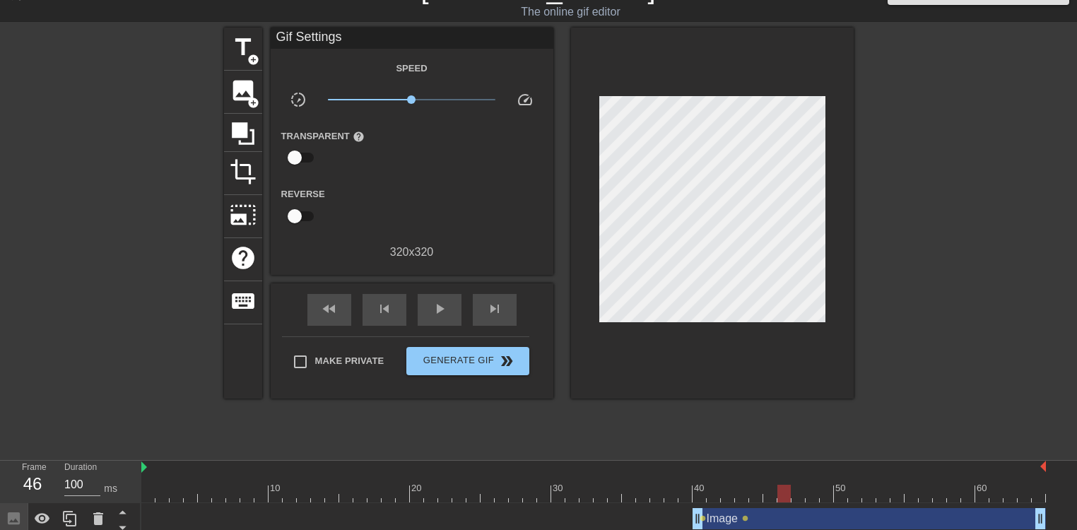
click at [783, 485] on div at bounding box center [593, 494] width 904 height 18
click at [805, 485] on div at bounding box center [593, 494] width 904 height 18
click at [829, 485] on div at bounding box center [593, 494] width 904 height 18
click at [839, 485] on div at bounding box center [593, 494] width 904 height 18
click at [851, 485] on div at bounding box center [593, 494] width 904 height 18
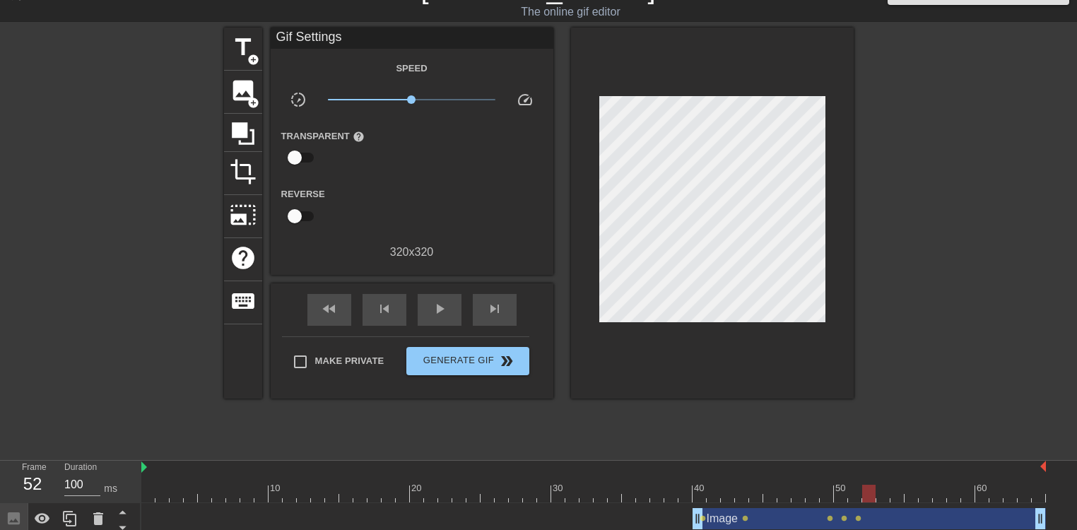
click at [871, 485] on div at bounding box center [593, 494] width 904 height 18
click at [887, 485] on div at bounding box center [593, 494] width 904 height 18
click at [895, 485] on div at bounding box center [593, 494] width 904 height 18
click at [913, 503] on div "Image drag_handle drag_handle lens lens lens lens lens lens lens lens" at bounding box center [593, 519] width 904 height 32
click at [914, 503] on div "Image drag_handle drag_handle lens lens lens lens lens lens lens lens" at bounding box center [593, 519] width 904 height 32
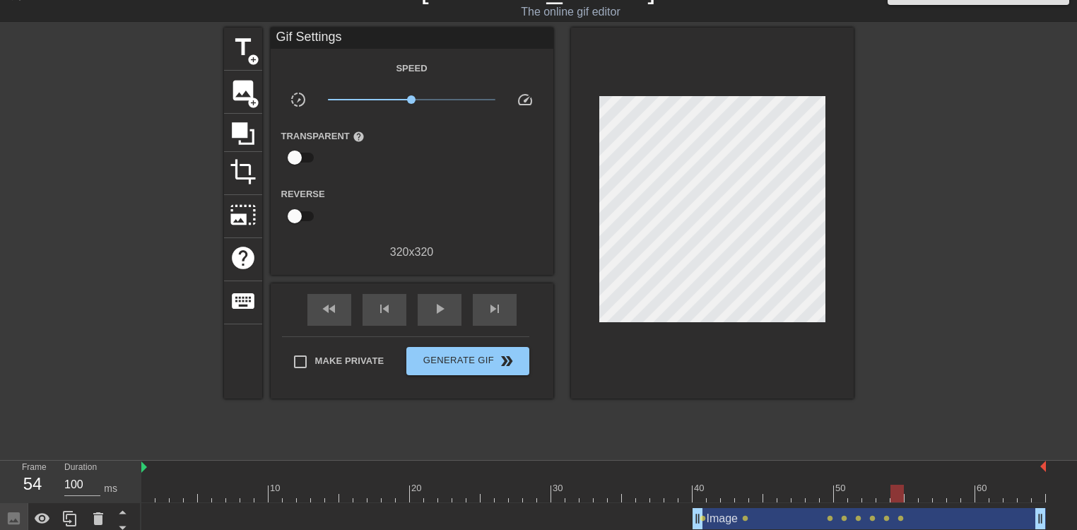
click at [915, 485] on div at bounding box center [593, 494] width 904 height 18
click at [926, 485] on div at bounding box center [593, 494] width 904 height 18
click at [937, 485] on div at bounding box center [593, 494] width 904 height 18
click at [955, 485] on div at bounding box center [593, 494] width 904 height 18
click at [970, 485] on div at bounding box center [593, 494] width 904 height 18
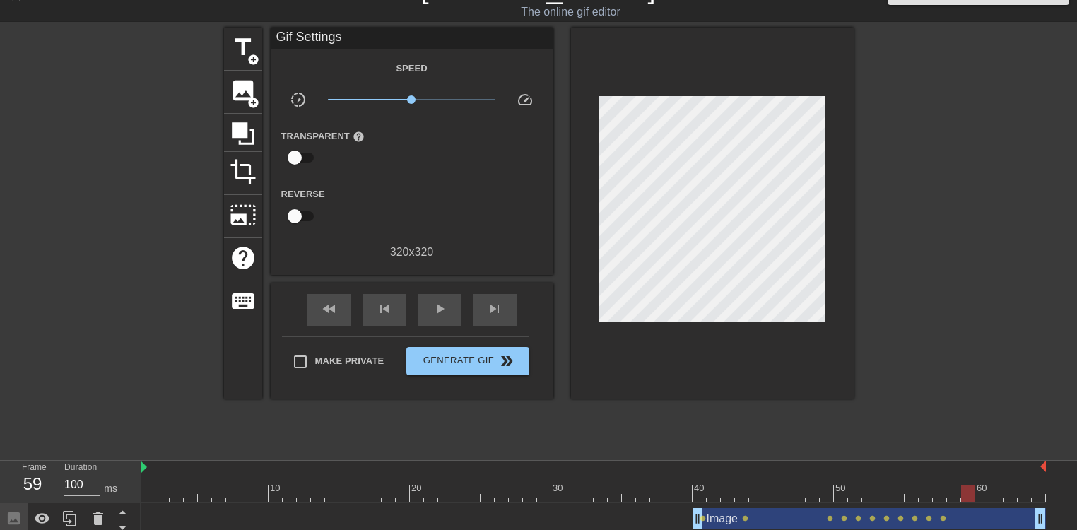
click at [993, 485] on div at bounding box center [593, 494] width 904 height 18
click at [1013, 485] on div at bounding box center [593, 494] width 904 height 18
click at [1027, 485] on div at bounding box center [593, 494] width 904 height 18
click at [1040, 485] on div at bounding box center [593, 494] width 904 height 18
click at [431, 314] on span "play_arrow" at bounding box center [439, 308] width 17 height 17
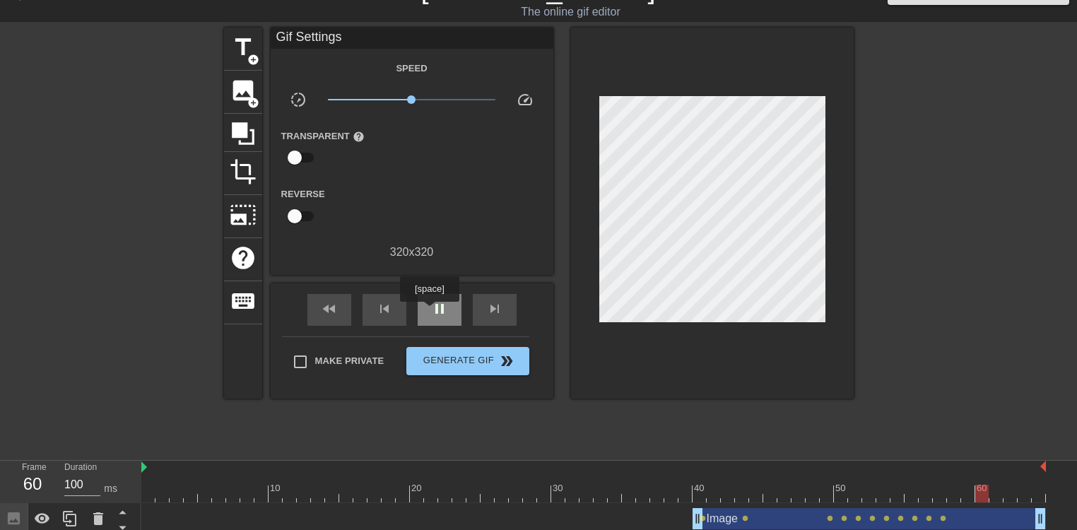
click at [431, 312] on span "pause" at bounding box center [439, 308] width 17 height 17
click at [562, 485] on div at bounding box center [593, 494] width 904 height 18
click at [569, 485] on div at bounding box center [593, 494] width 904 height 18
click at [594, 485] on div at bounding box center [593, 494] width 904 height 18
click at [615, 485] on div at bounding box center [593, 494] width 904 height 18
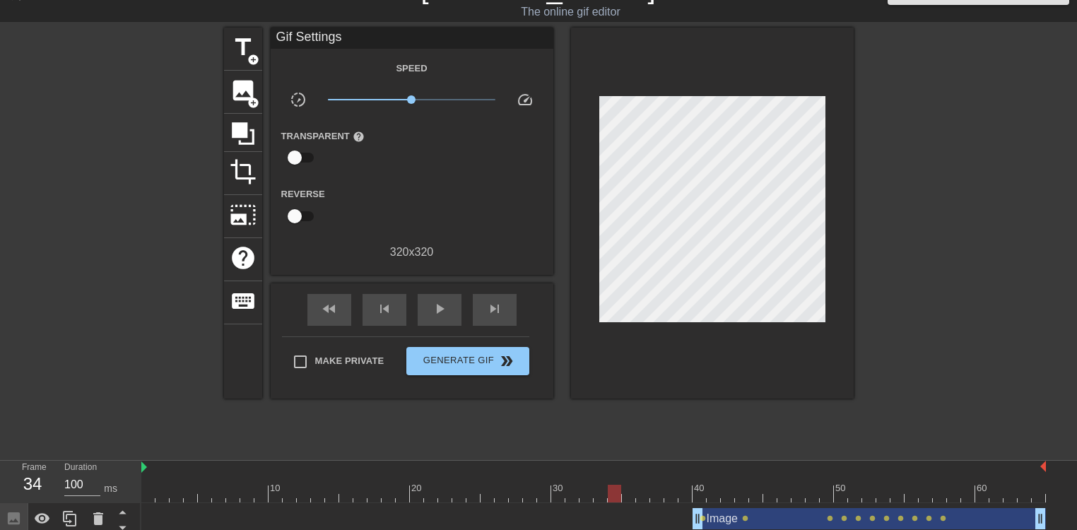
click at [642, 485] on div at bounding box center [593, 494] width 904 height 18
click at [662, 485] on div at bounding box center [593, 494] width 904 height 18
click at [678, 485] on div at bounding box center [593, 494] width 904 height 18
click at [681, 485] on div at bounding box center [593, 494] width 904 height 18
click at [237, 96] on span "image" at bounding box center [243, 90] width 27 height 27
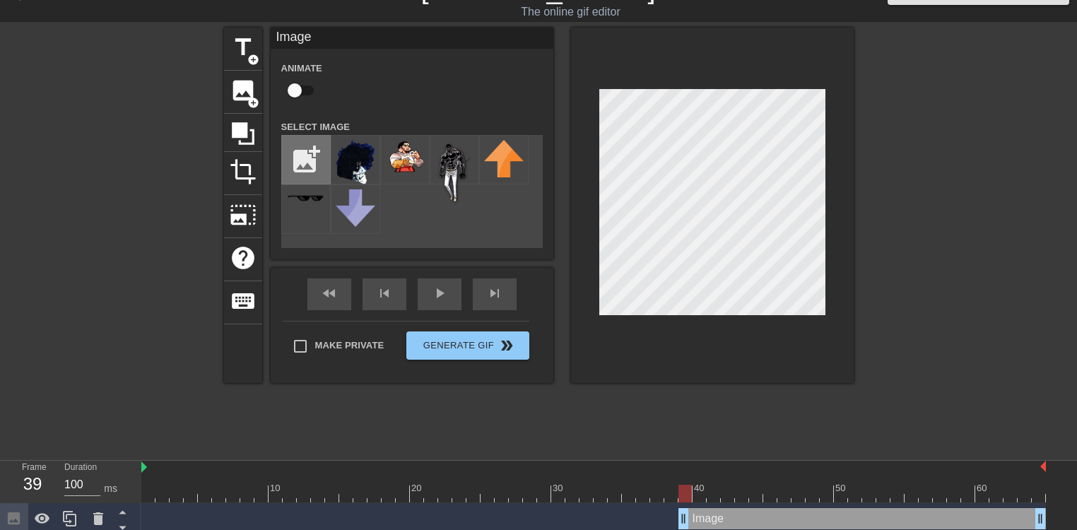
click at [293, 153] on input "file" at bounding box center [306, 160] width 48 height 48
type input "C:\fakepath\smartestgoat.png"
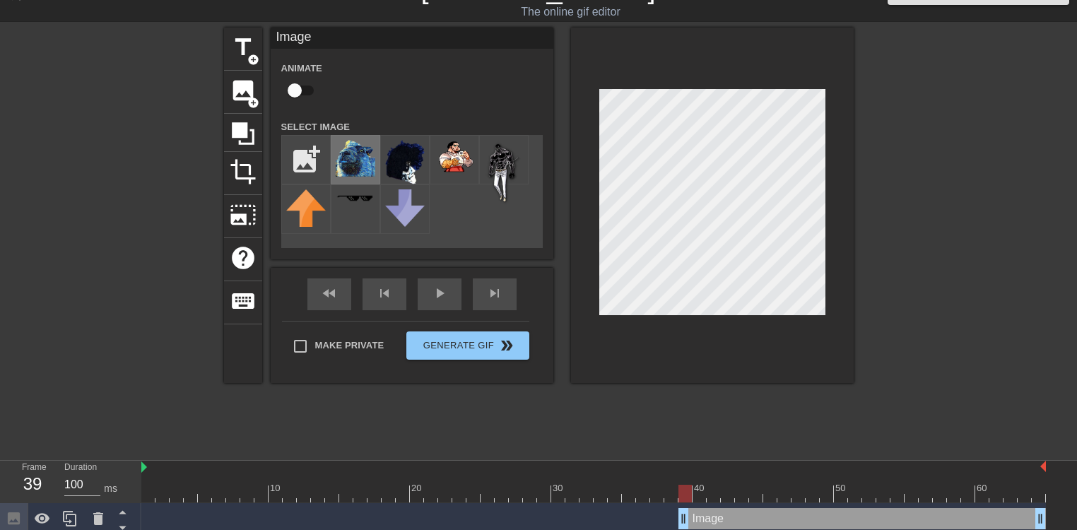
click at [353, 165] on img at bounding box center [356, 158] width 40 height 37
click at [345, 164] on img at bounding box center [356, 158] width 40 height 37
click at [286, 93] on input "checkbox" at bounding box center [294, 90] width 81 height 27
checkbox input "true"
click at [974, 485] on div at bounding box center [593, 494] width 904 height 18
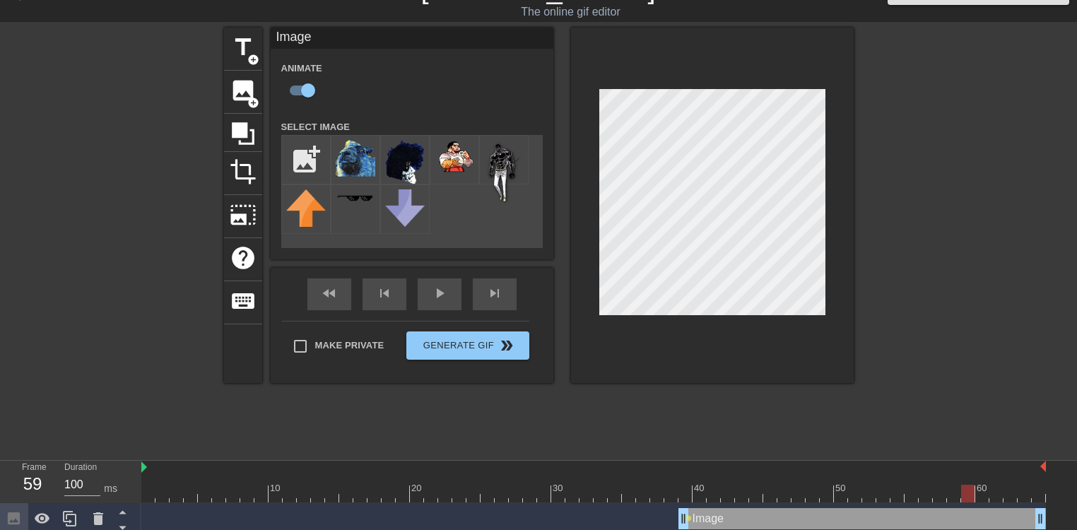
click at [990, 485] on div at bounding box center [593, 494] width 904 height 18
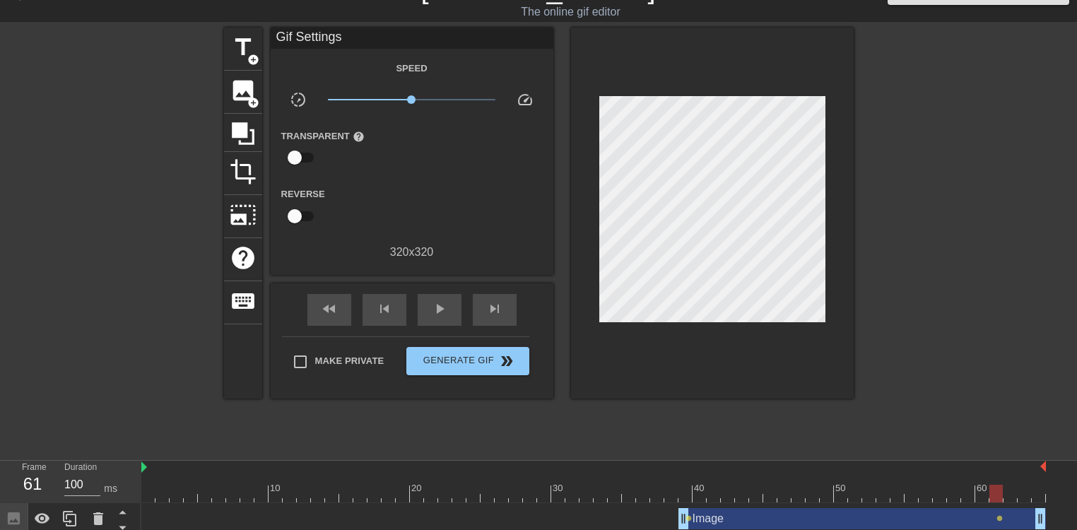
click at [1010, 485] on div at bounding box center [593, 494] width 904 height 18
click at [1027, 485] on div at bounding box center [593, 494] width 904 height 18
click at [1040, 485] on div at bounding box center [593, 494] width 904 height 18
click at [435, 307] on span "play_arrow" at bounding box center [439, 308] width 17 height 17
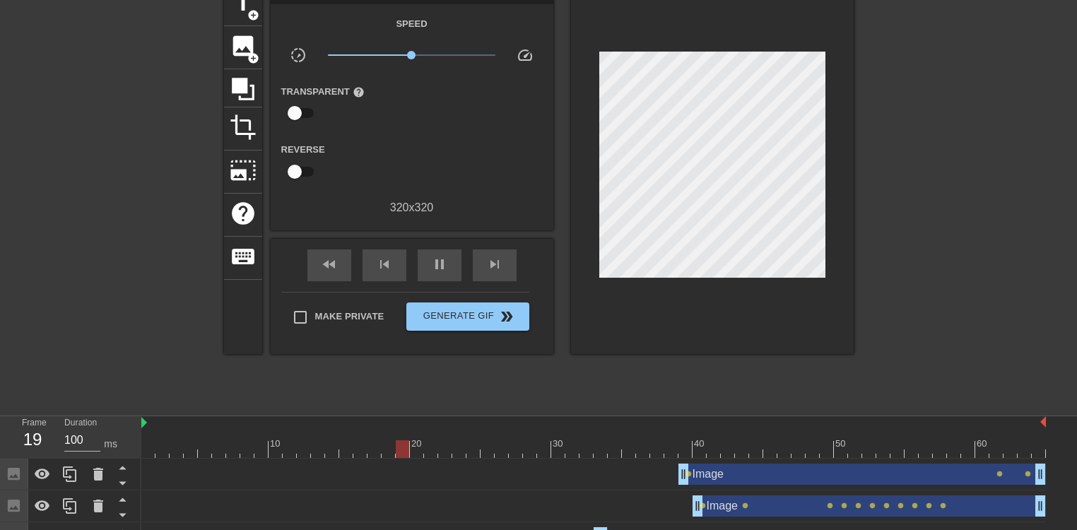
scroll to position [76, 0]
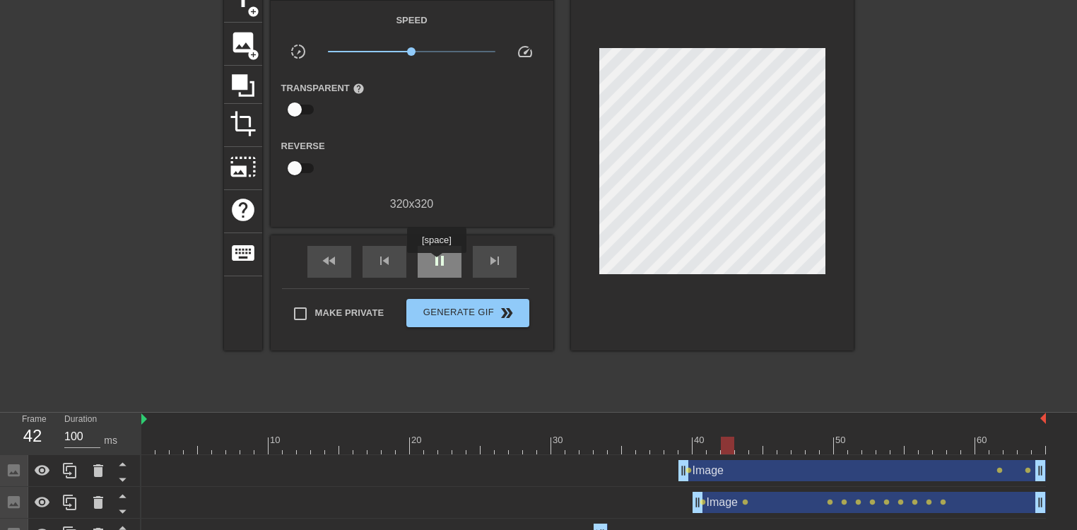
click at [436, 262] on span "pause" at bounding box center [439, 260] width 17 height 17
click at [436, 261] on span "play_arrow" at bounding box center [439, 260] width 17 height 17
click at [435, 261] on span "pause" at bounding box center [439, 260] width 17 height 17
click at [435, 261] on span "play_arrow" at bounding box center [439, 260] width 17 height 17
click at [435, 261] on span "pause" at bounding box center [439, 260] width 17 height 17
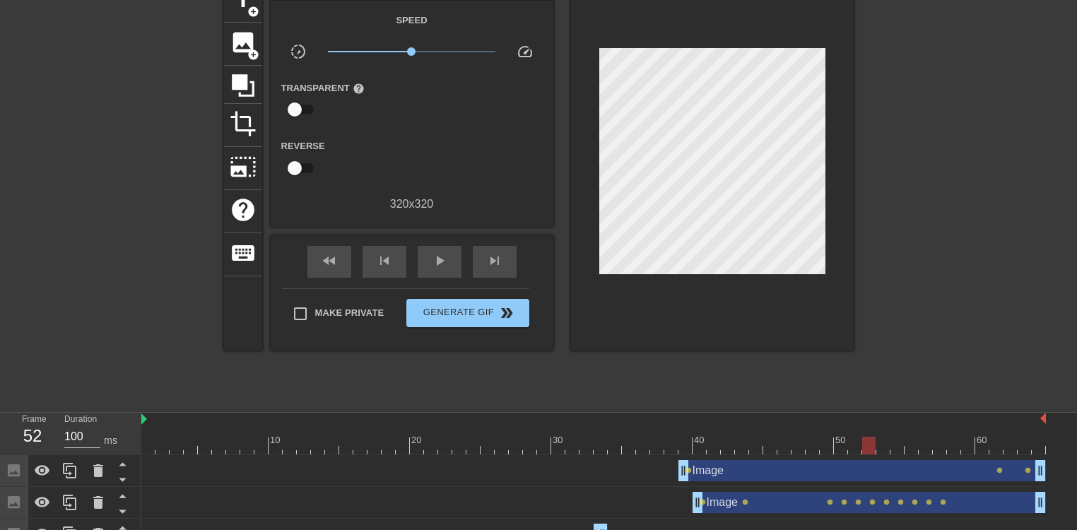
click at [849, 437] on div at bounding box center [593, 446] width 904 height 18
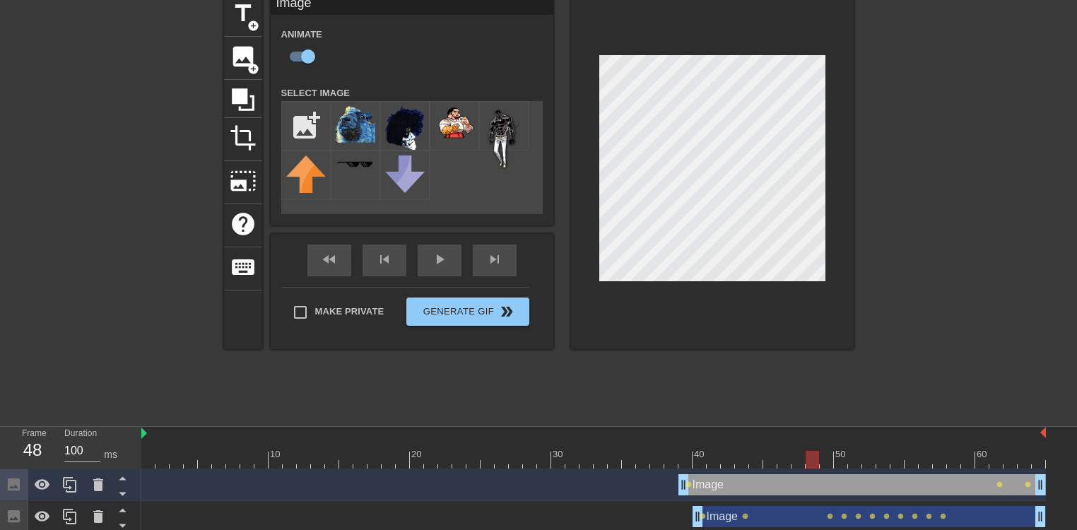
click at [814, 451] on div at bounding box center [593, 460] width 904 height 18
click at [781, 451] on div at bounding box center [593, 460] width 904 height 18
click at [799, 451] on div at bounding box center [593, 460] width 904 height 18
click at [817, 451] on div at bounding box center [593, 460] width 904 height 18
click at [831, 451] on div at bounding box center [593, 460] width 904 height 18
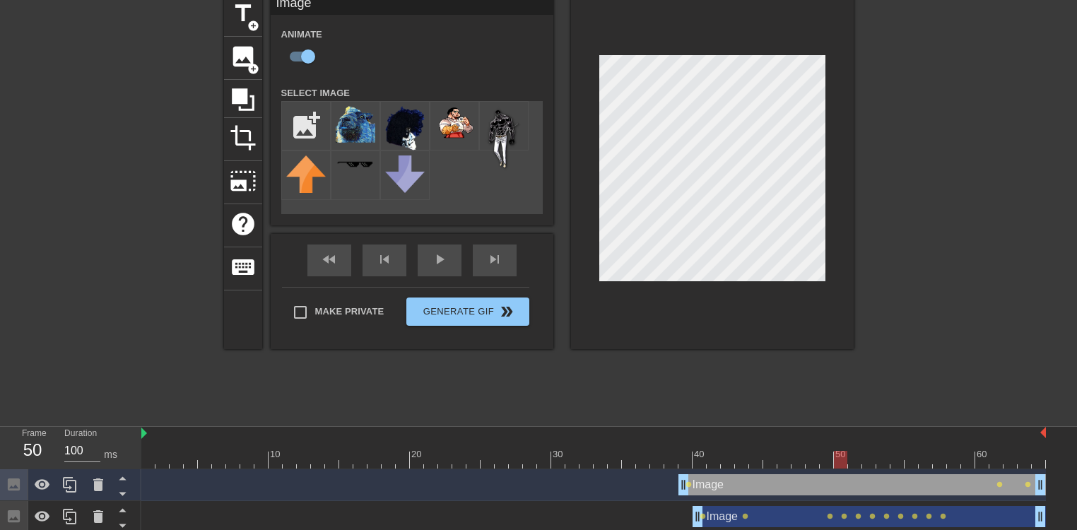
click at [846, 451] on div at bounding box center [593, 460] width 904 height 18
click at [856, 451] on div at bounding box center [593, 460] width 904 height 18
click at [828, 451] on div at bounding box center [593, 460] width 904 height 18
click at [841, 451] on div at bounding box center [593, 460] width 904 height 18
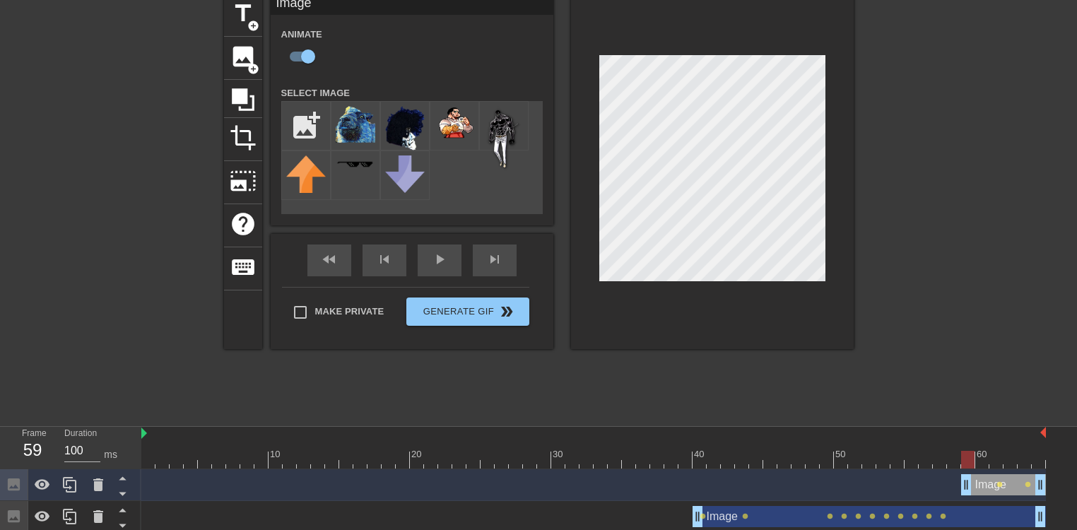
drag, startPoint x: 684, startPoint y: 413, endPoint x: 972, endPoint y: 419, distance: 288.3
click at [697, 469] on div "Image drag_handle drag_handle lens lens" at bounding box center [593, 485] width 904 height 32
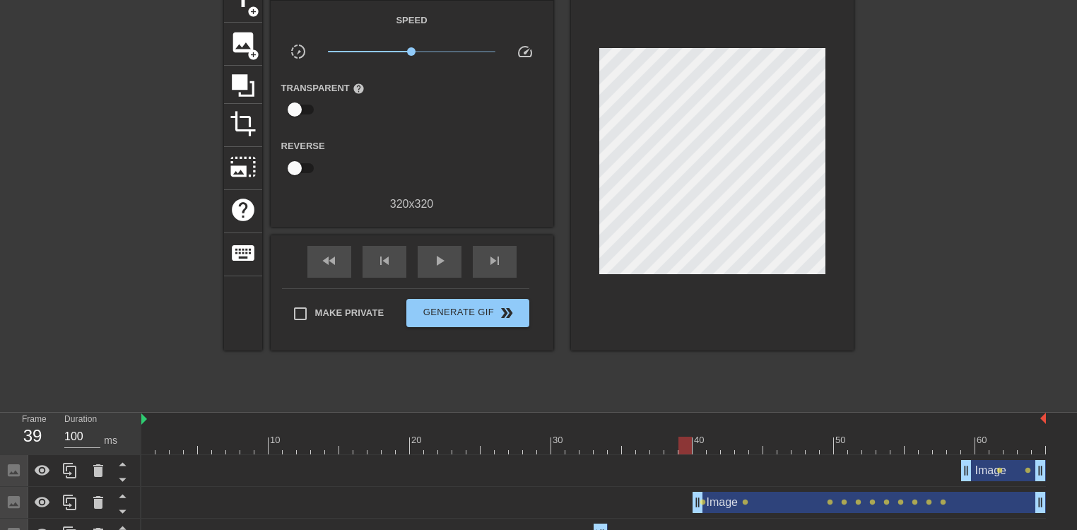
click at [686, 437] on div at bounding box center [593, 446] width 904 height 18
click at [431, 257] on span "play_arrow" at bounding box center [439, 260] width 17 height 17
click at [444, 263] on div "pause" at bounding box center [440, 262] width 44 height 32
click at [945, 437] on div at bounding box center [593, 446] width 904 height 18
click at [953, 437] on div at bounding box center [593, 446] width 904 height 18
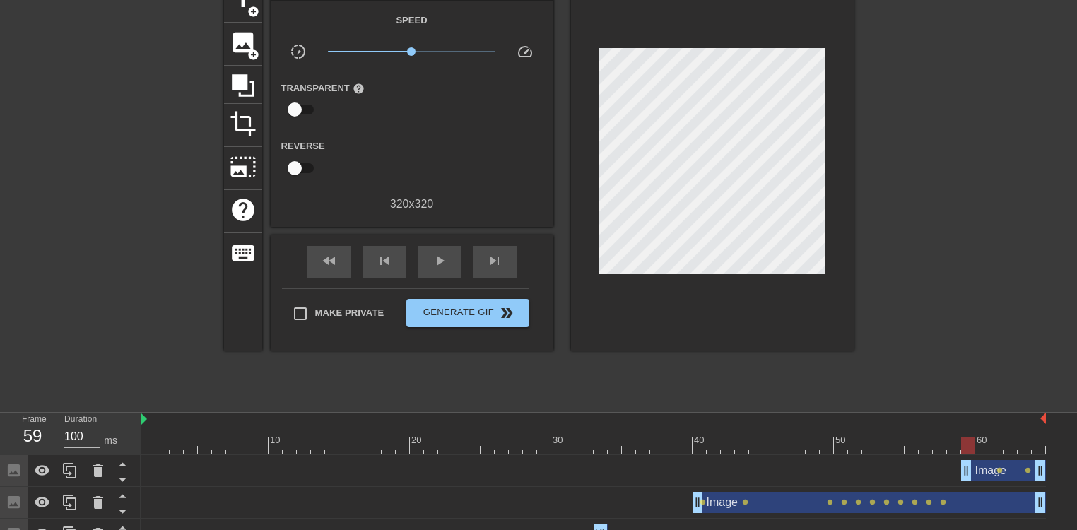
click at [967, 437] on div at bounding box center [593, 446] width 904 height 18
click at [929, 437] on div at bounding box center [593, 446] width 904 height 18
click at [943, 437] on div at bounding box center [593, 446] width 904 height 18
click at [443, 261] on div "play_arrow" at bounding box center [440, 262] width 44 height 32
click at [442, 260] on div "pause" at bounding box center [440, 262] width 44 height 32
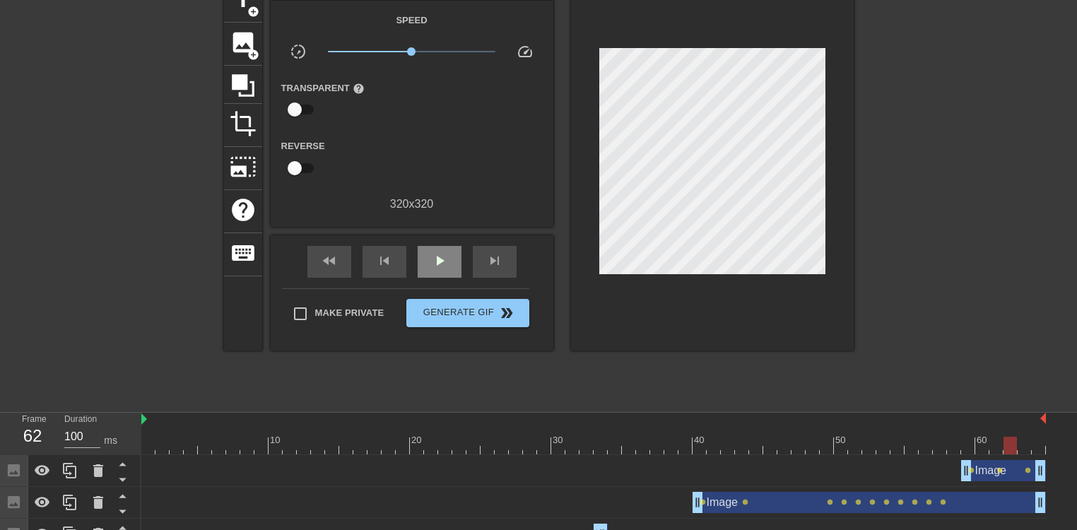
click at [431, 268] on div "play_arrow" at bounding box center [440, 262] width 44 height 32
click at [430, 268] on div "pause" at bounding box center [440, 262] width 44 height 32
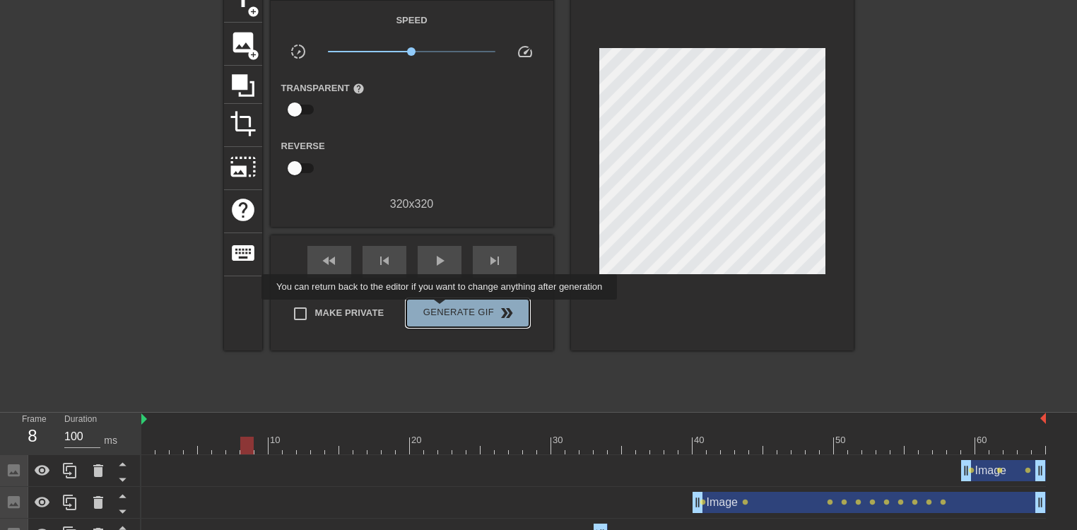
click at [441, 309] on span "Generate Gif double_arrow" at bounding box center [467, 313] width 111 height 17
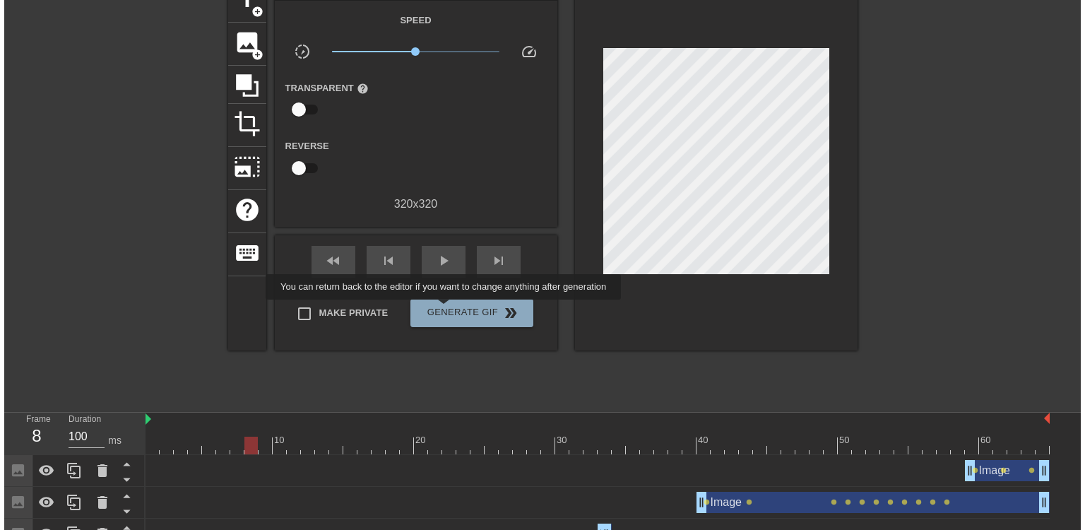
scroll to position [0, 0]
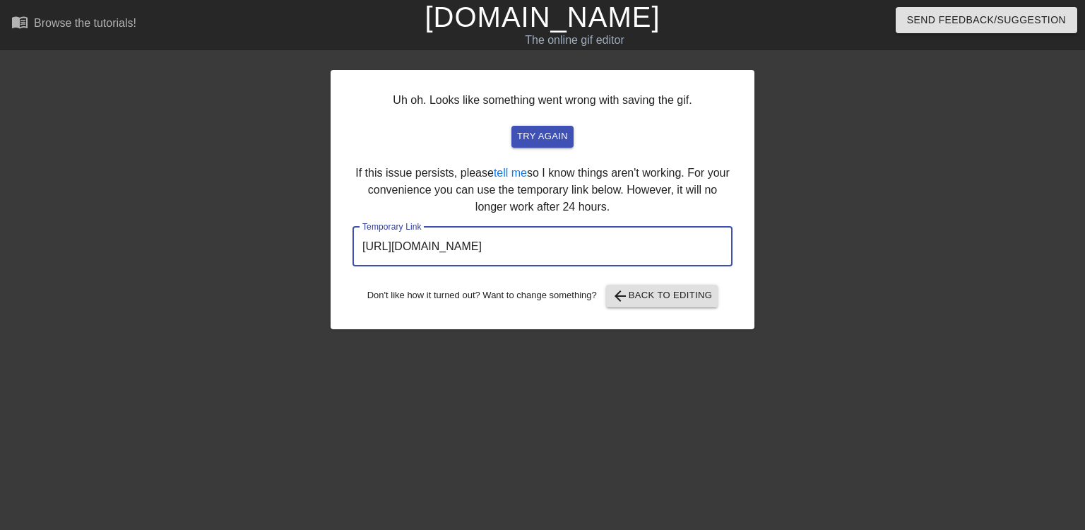
click at [574, 252] on input "[URL][DOMAIN_NAME]" at bounding box center [543, 247] width 380 height 40
click at [574, 251] on input "[URL][DOMAIN_NAME]" at bounding box center [543, 247] width 380 height 40
